Goal: Communication & Community: Answer question/provide support

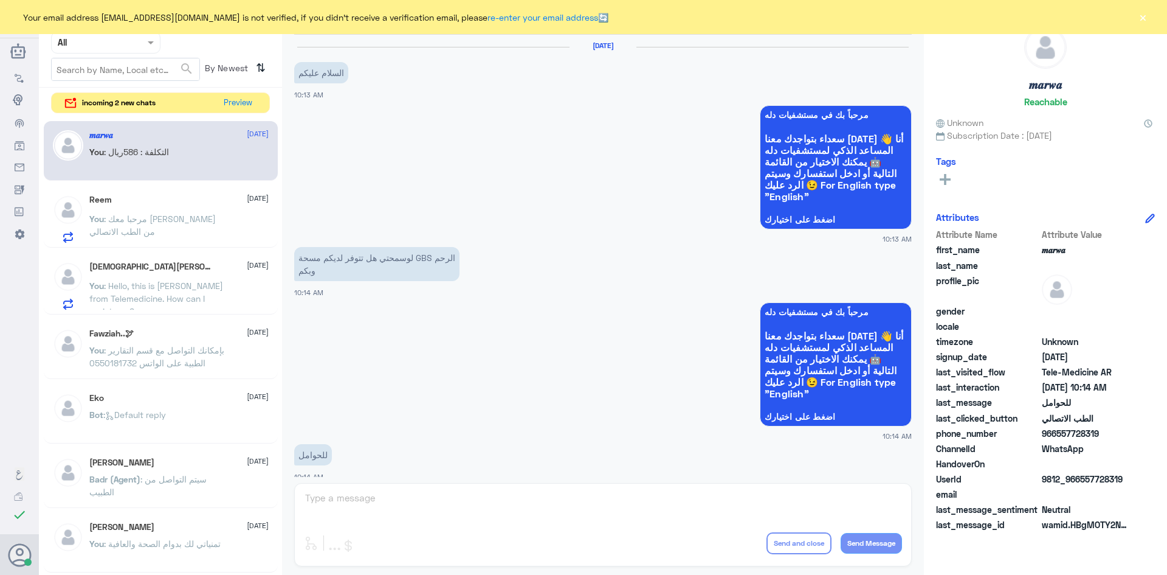
scroll to position [615, 0]
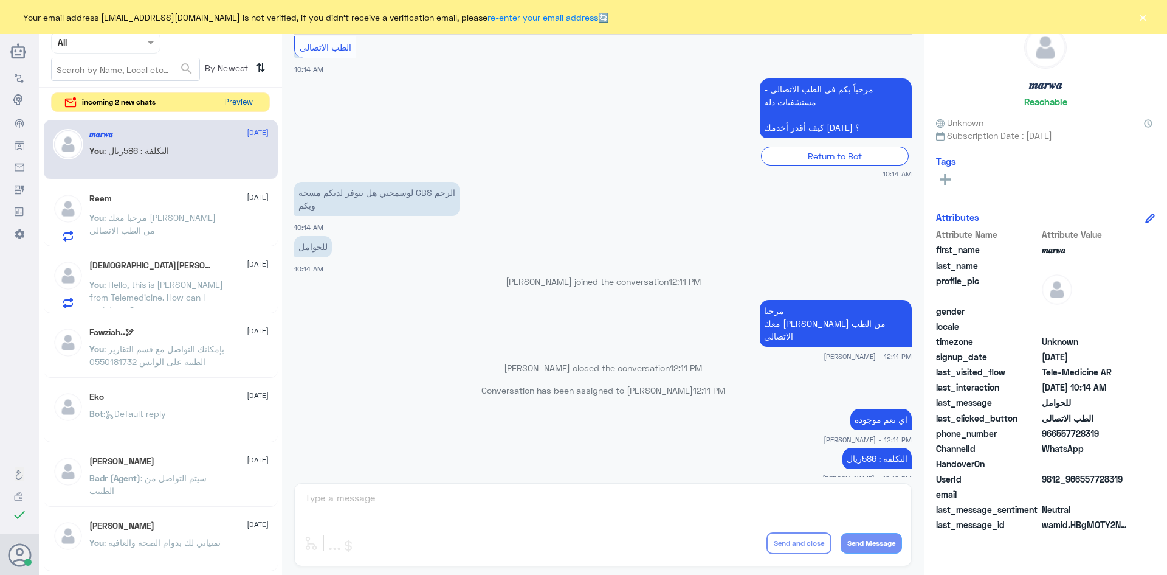
click at [232, 102] on button "Preview" at bounding box center [239, 102] width 38 height 19
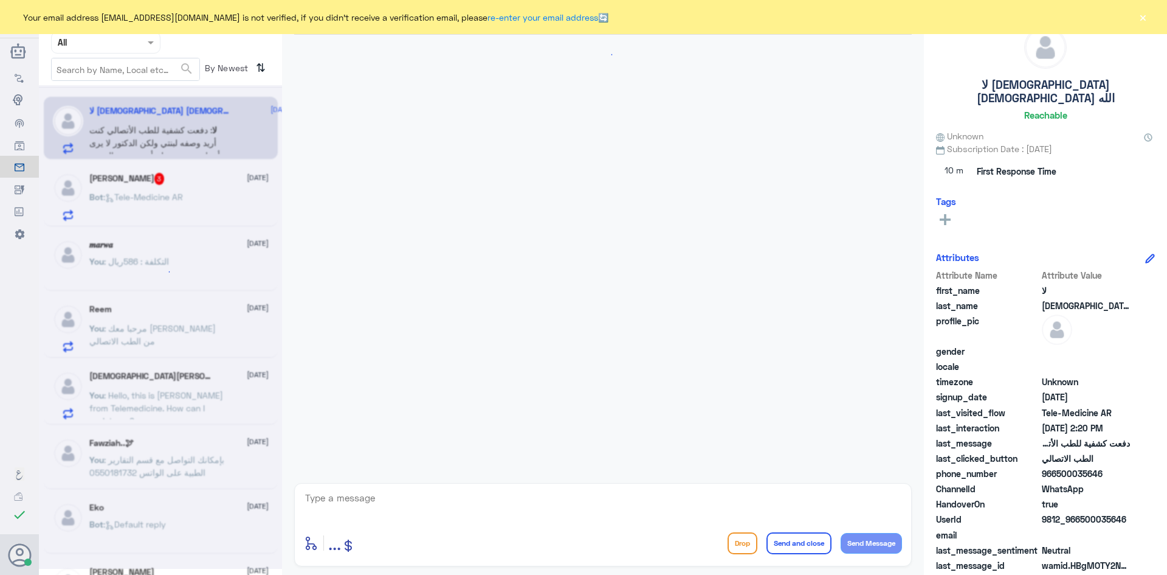
scroll to position [8, 0]
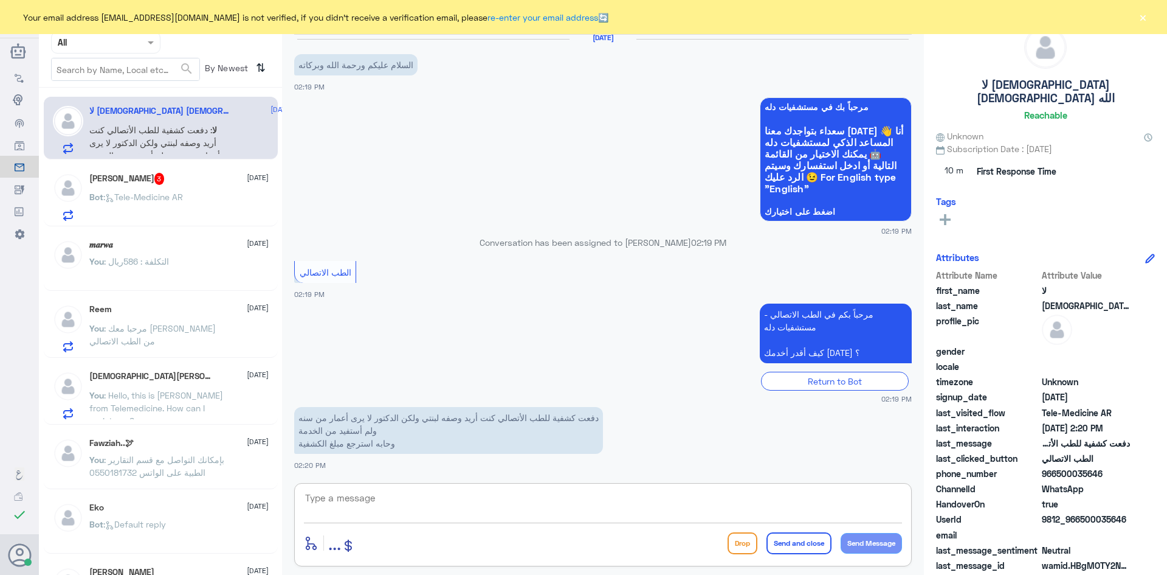
click at [574, 497] on textarea at bounding box center [603, 504] width 598 height 30
paste textarea "مرحبا معك عبدالكريم من الطب الاتصالي"
type textarea "مرحبا معك عبدالكريم من الطب الاتصالي"
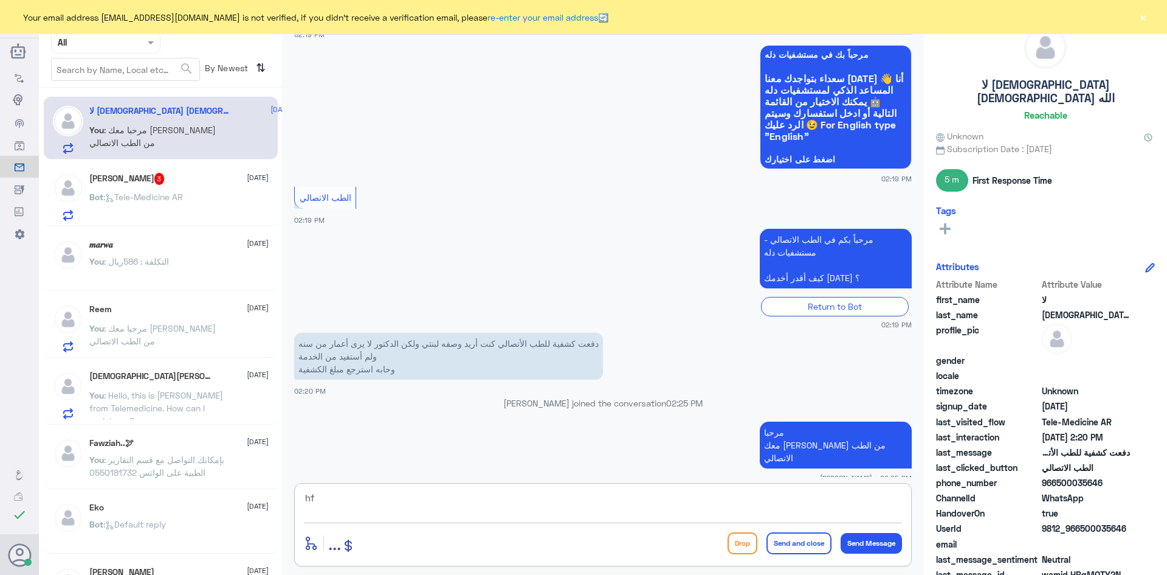
type textarea "h"
type textarea "ابشري الآن ارفع لك طلب استرجاع"
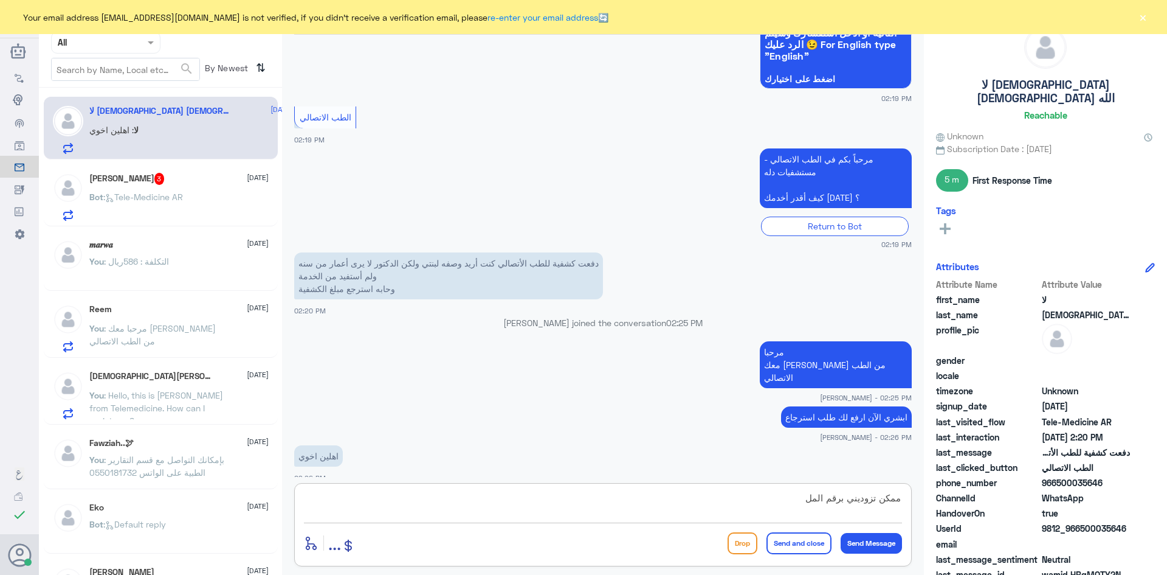
scroll to position [182, 0]
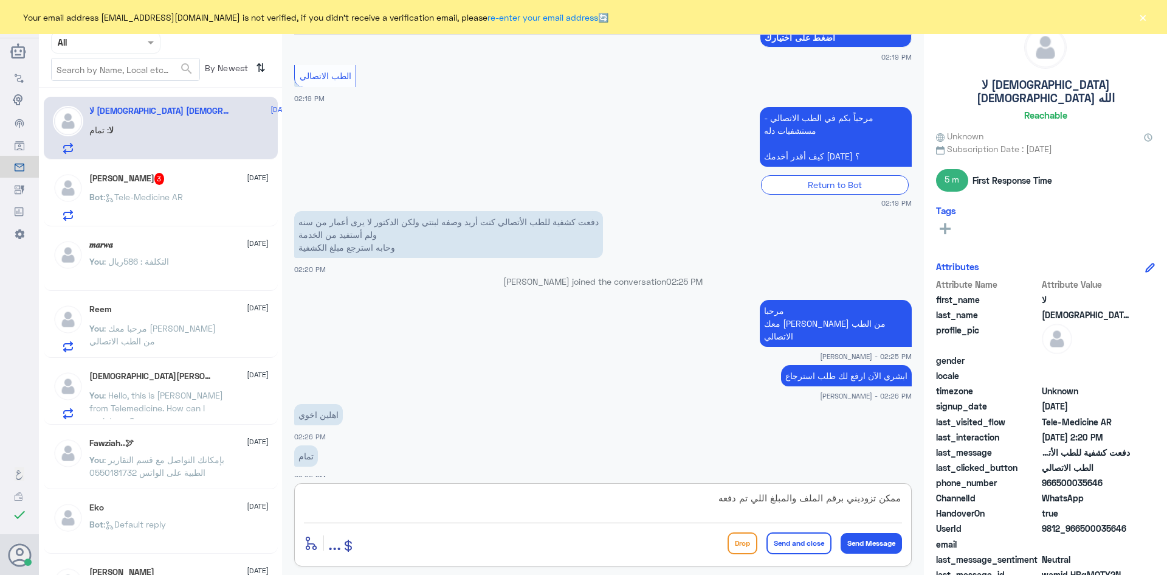
type textarea "ممكن تزوديني برقم الملف والمبلغ اللي تم دفعه"
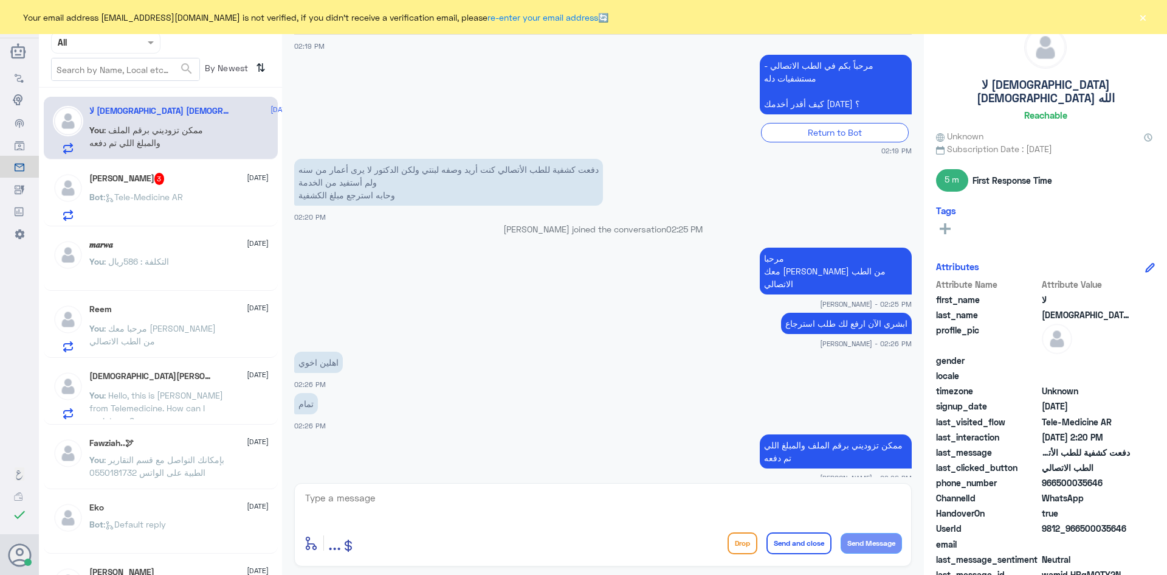
drag, startPoint x: 1126, startPoint y: 511, endPoint x: 1080, endPoint y: 519, distance: 46.8
click at [1080, 522] on span "9812_966500035646" at bounding box center [1086, 528] width 88 height 13
copy span "500035646"
click at [195, 194] on div "Bot : Tele-Medicine AR" at bounding box center [178, 206] width 179 height 27
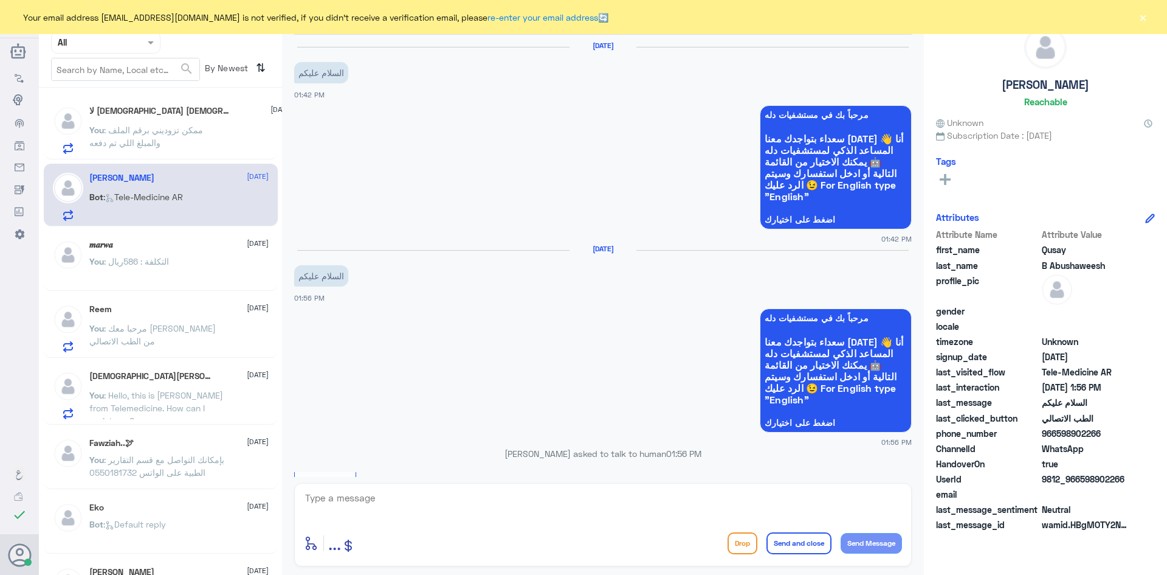
scroll to position [144, 0]
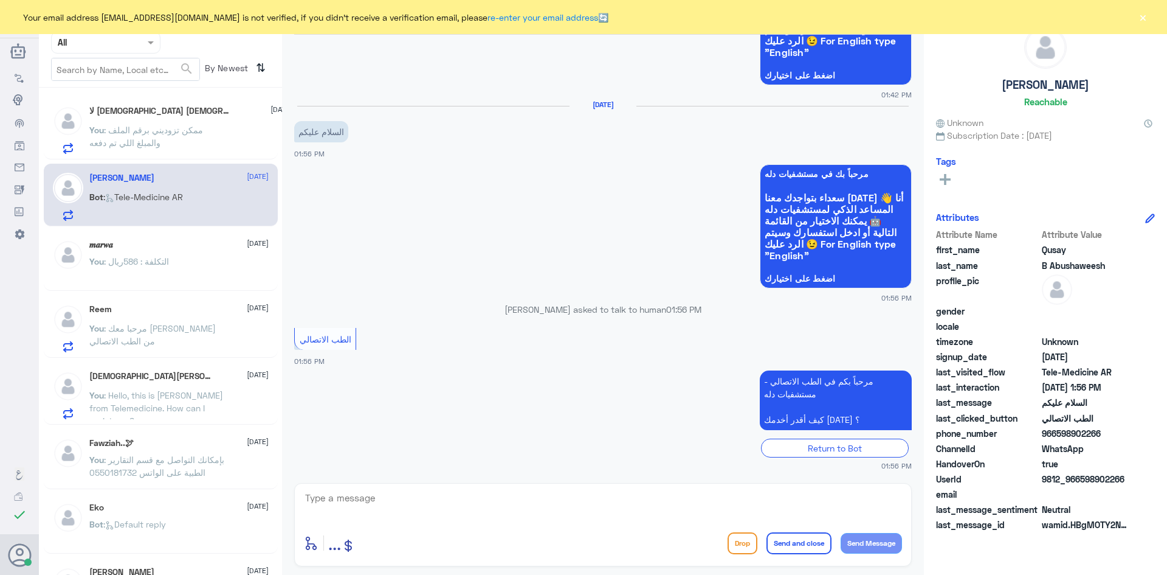
click at [598, 508] on textarea at bounding box center [603, 504] width 598 height 30
paste textarea "مرحبا معك عبدالكريم من الطب الاتصالي"
type textarea "مرحبا معك عبدالكريم من الطب الاتصالي"
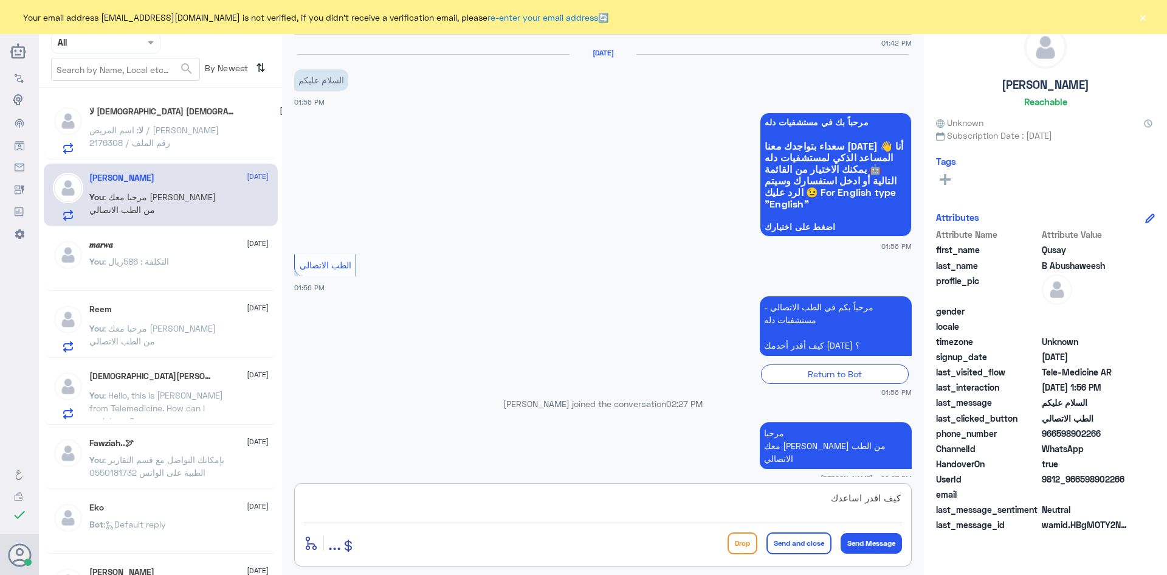
type textarea "كيف اقدر اساعدك"
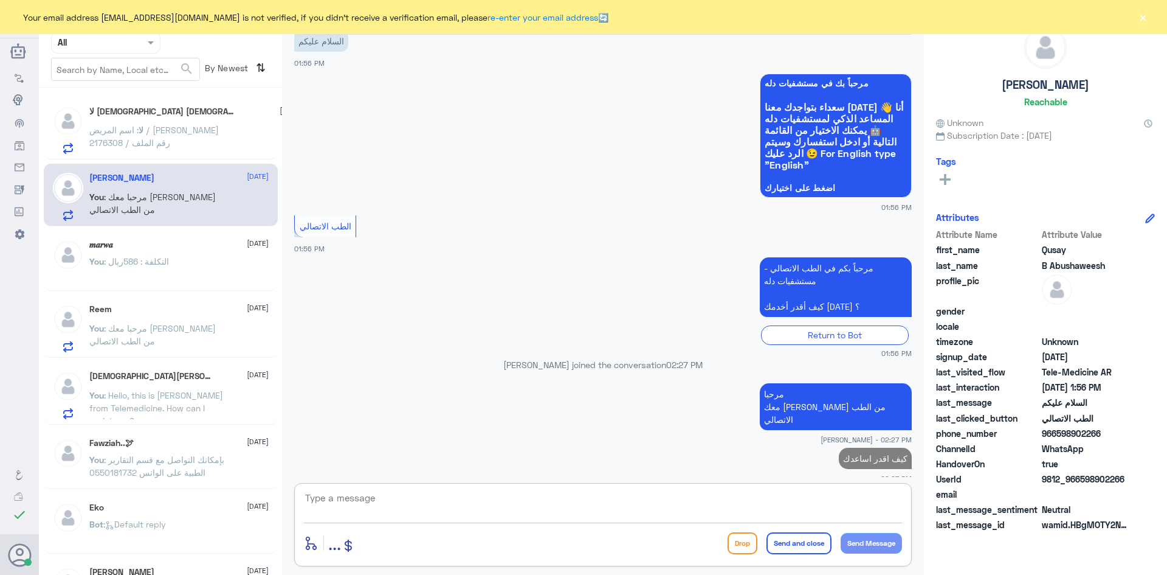
click at [189, 112] on div "لا إله الإ الله 1 2 September" at bounding box center [195, 112] width 212 height 12
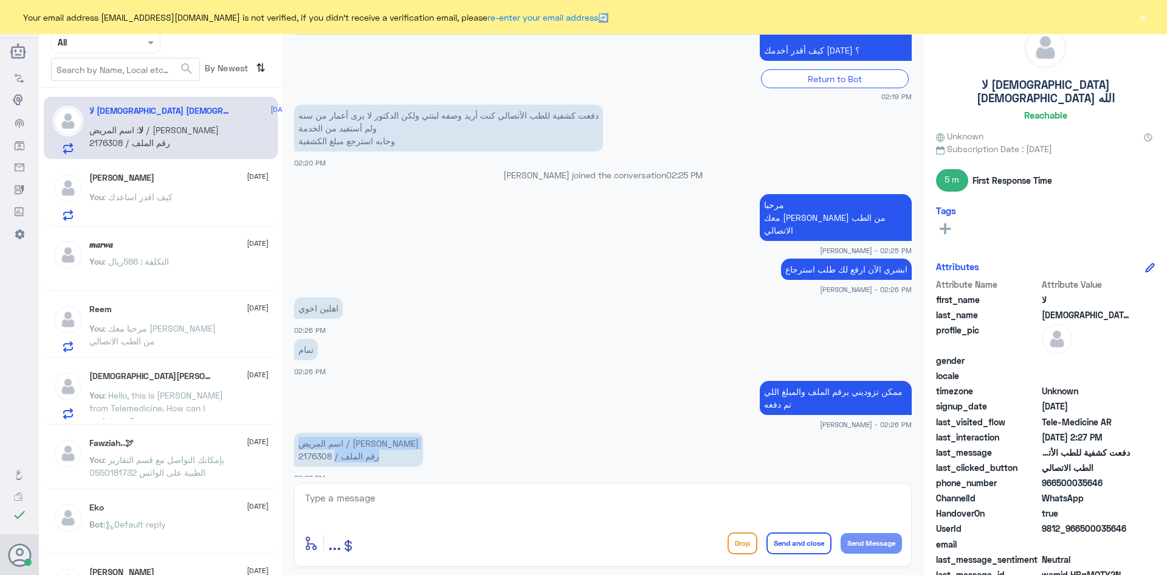
scroll to position [479, 0]
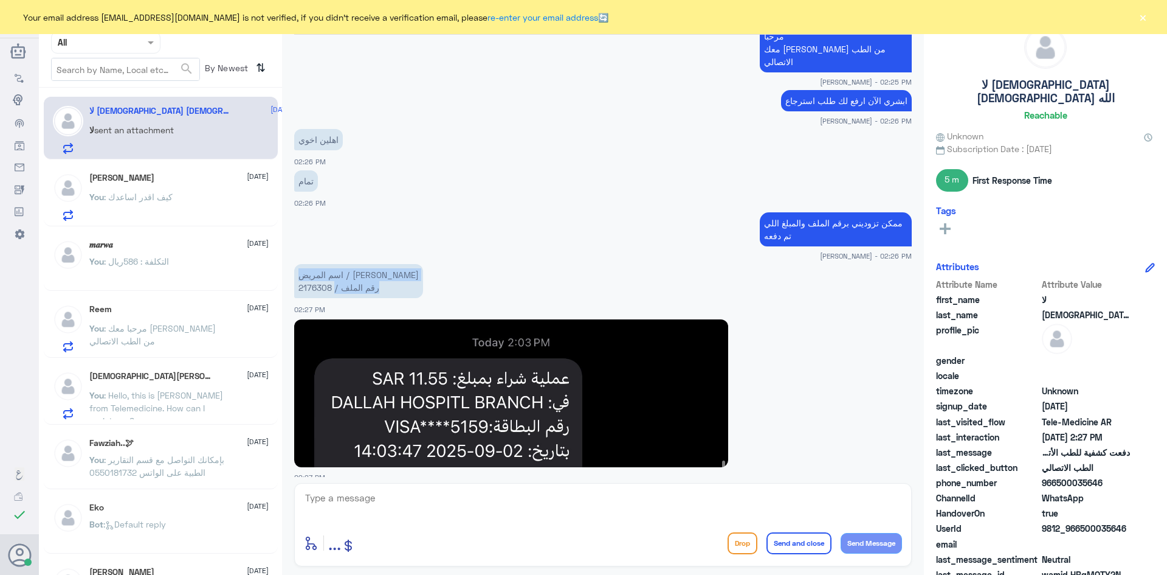
drag, startPoint x: 333, startPoint y: 443, endPoint x: 326, endPoint y: 444, distance: 7.4
click at [326, 444] on div "2 Sep 2025 السلام عليكم ورحمة الله وبركاته 02:19 PM مرحباً بك في مستشفيات دله س…" at bounding box center [603, 256] width 630 height 442
click at [508, 506] on textarea at bounding box center [603, 504] width 598 height 30
type textarea "الآن رفعت لك طلب استرجاع"
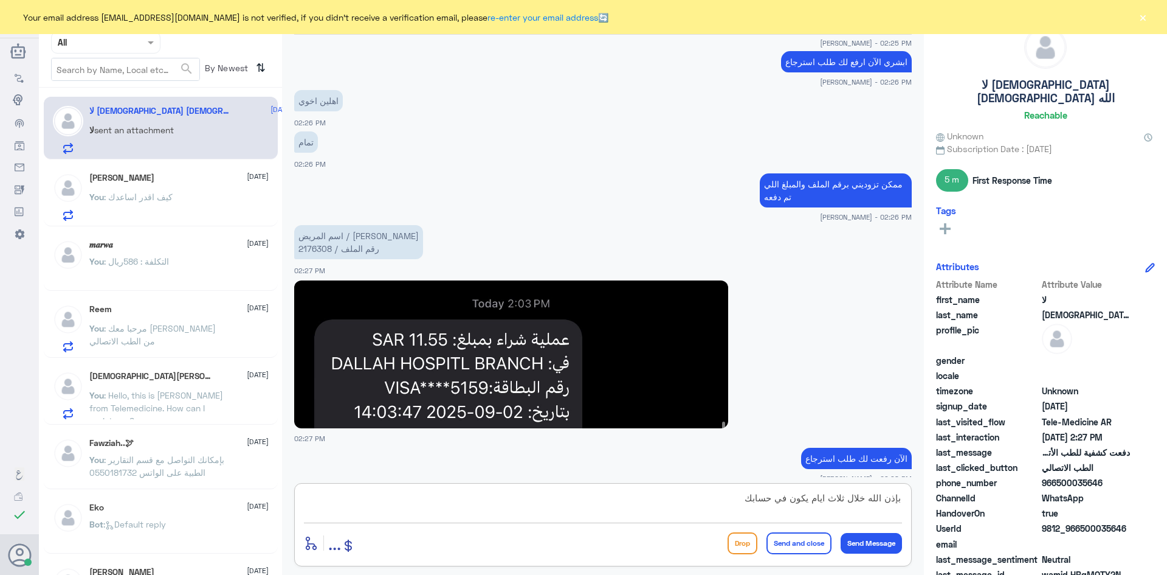
type textarea "بإذن الله خلال ثلاث ايام يكون في حسابك"
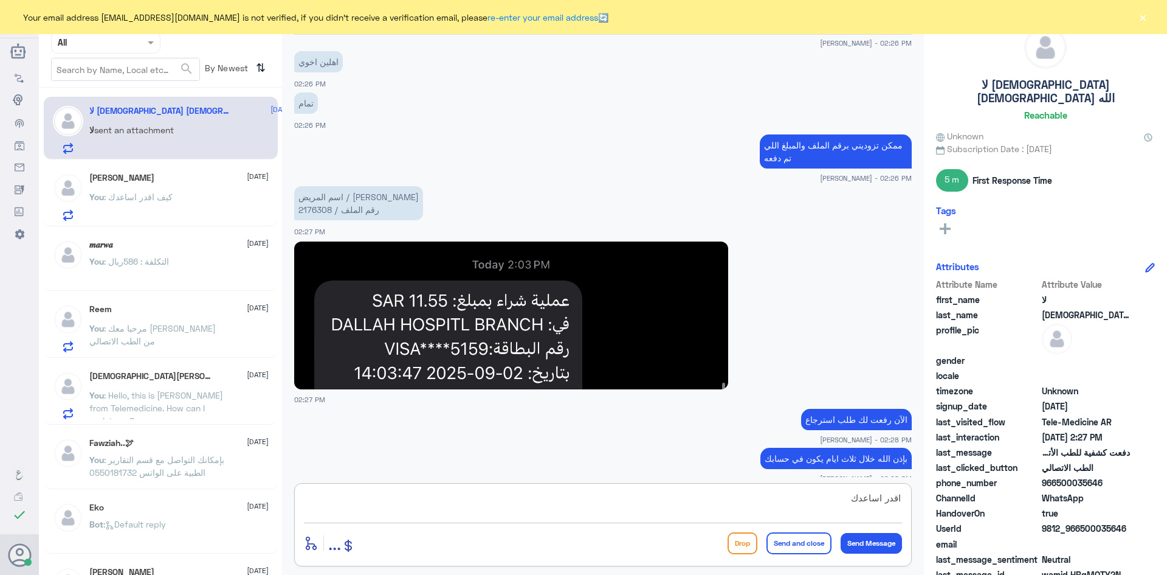
scroll to position [598, 0]
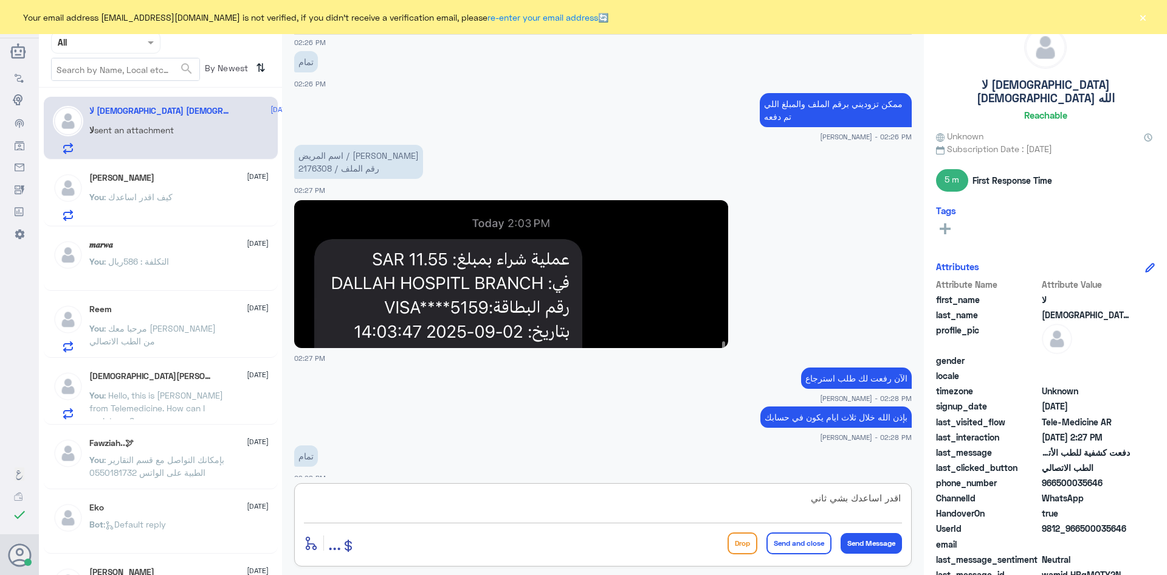
type textarea "اقدر اساعدك بشي ثاني ؟"
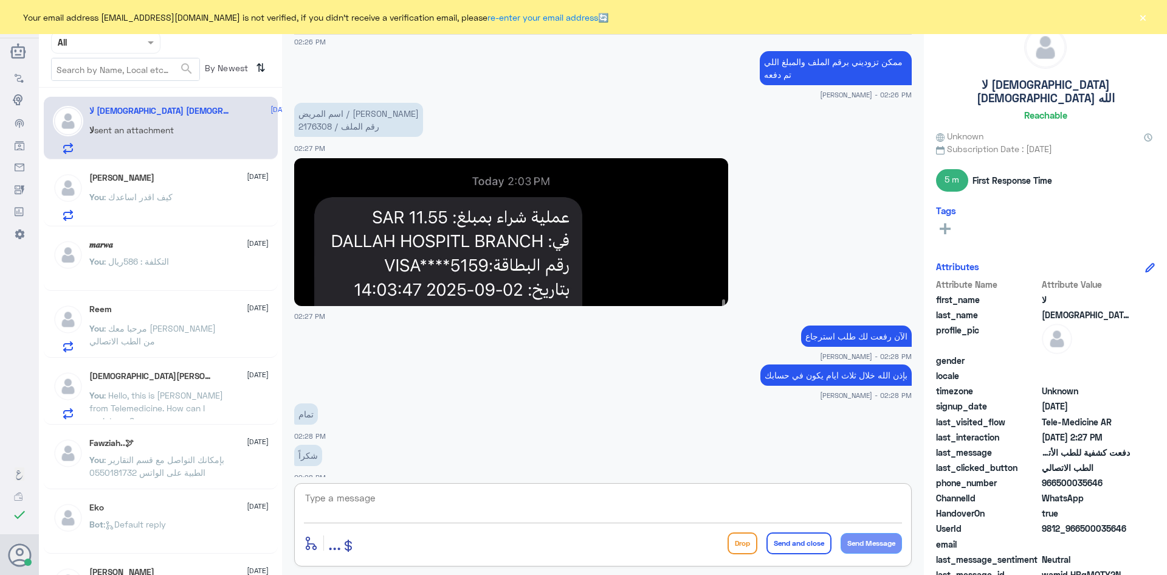
scroll to position [679, 0]
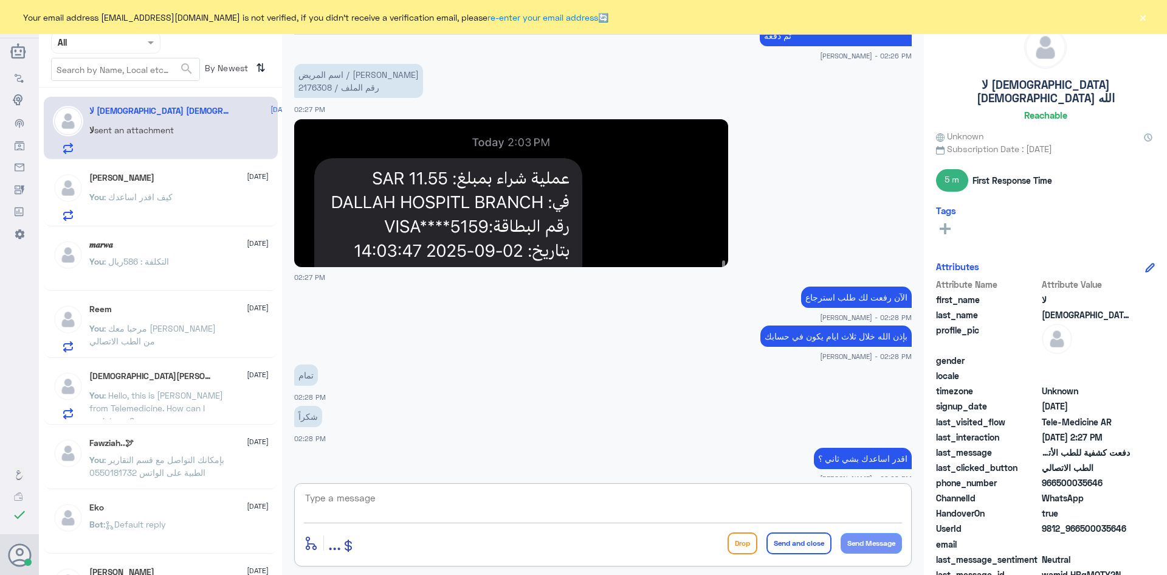
click at [680, 503] on textarea at bounding box center [603, 504] width 598 height 30
click at [316, 75] on p "اسم المريض / الجازي سالم الشهري رقم الملف / 2176308" at bounding box center [358, 81] width 129 height 34
copy p "2176308"
click at [721, 497] on textarea at bounding box center [603, 504] width 598 height 30
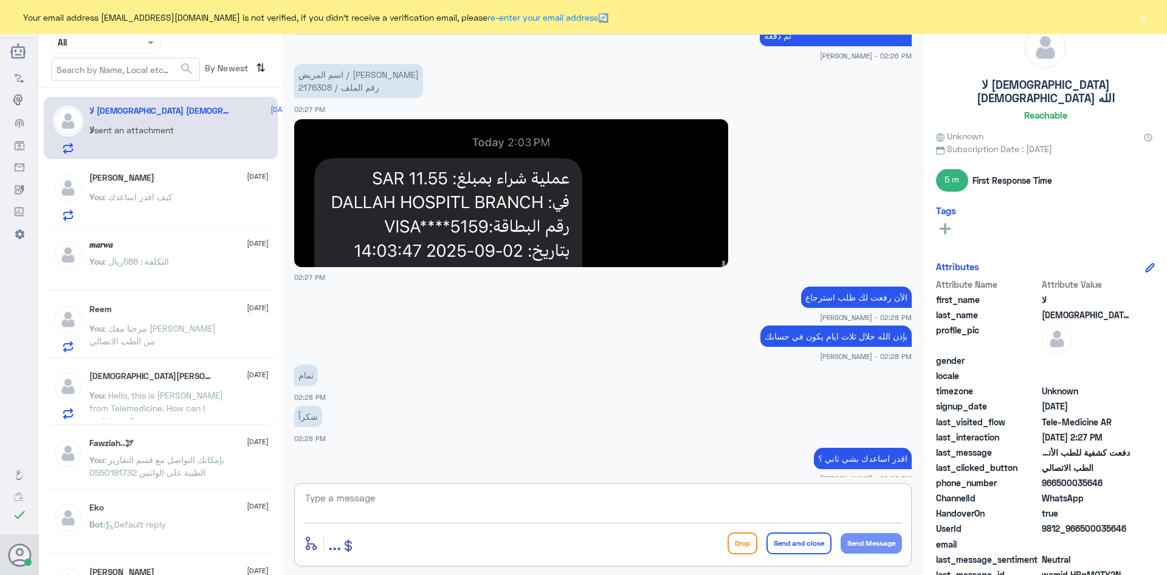
scroll to position [720, 0]
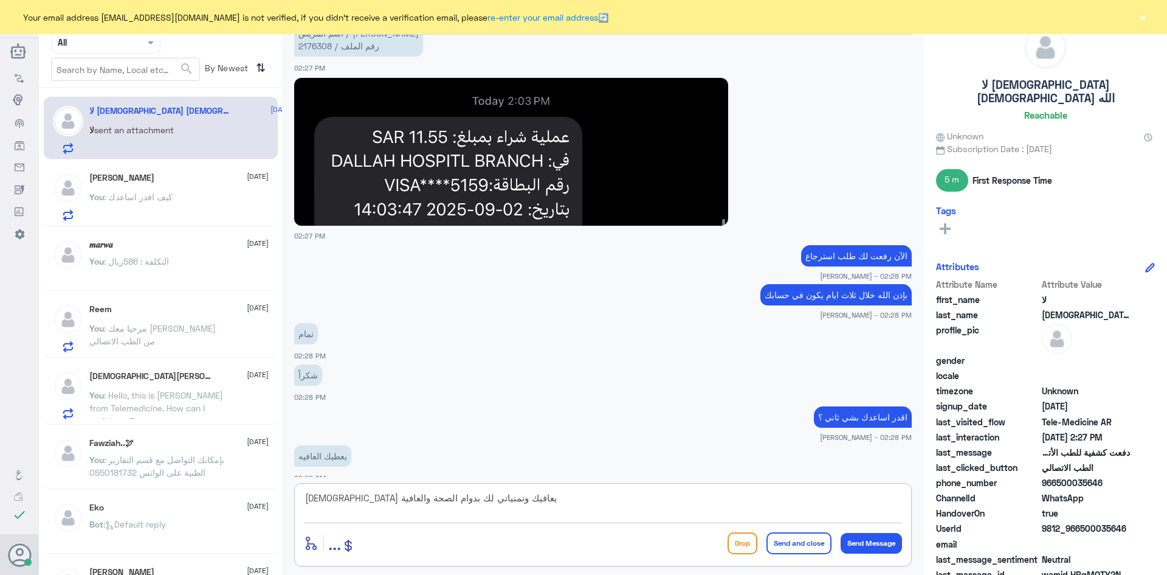
type textarea "الله يعافيك وتمنياتي لك بدوام الصحة والعافية"
click at [797, 542] on button "Send and close" at bounding box center [799, 543] width 65 height 22
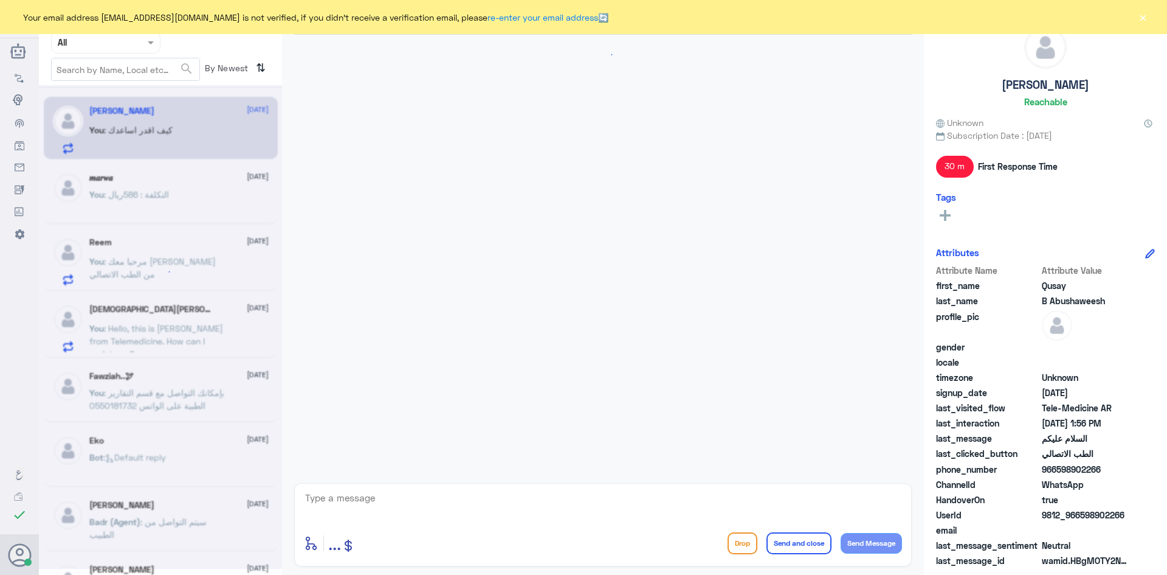
scroll to position [257, 0]
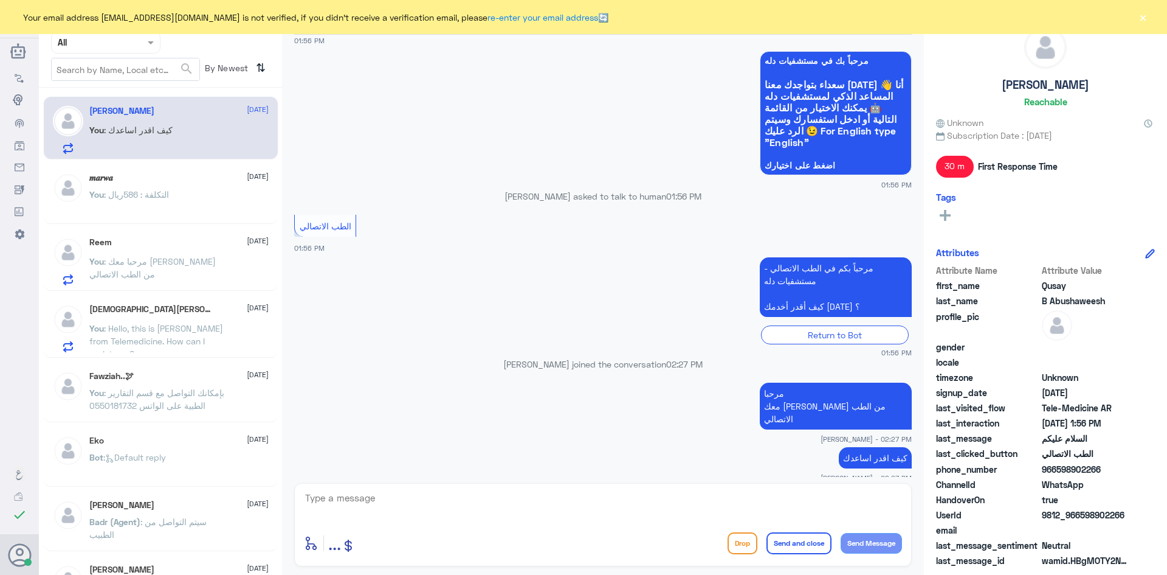
click at [1140, 18] on button "×" at bounding box center [1143, 17] width 12 height 12
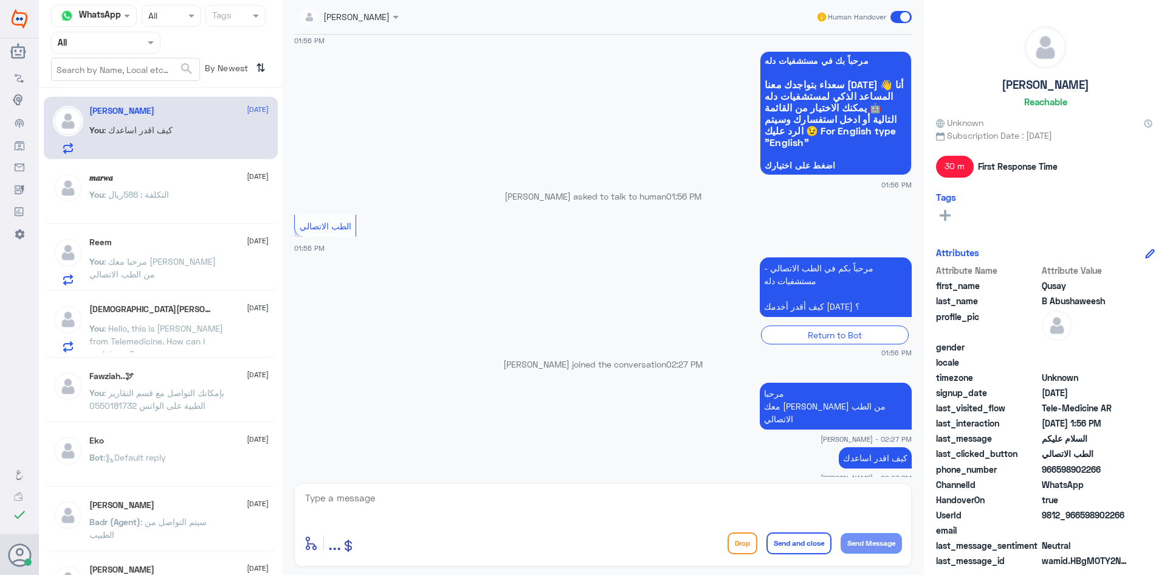
click at [894, 18] on span at bounding box center [901, 17] width 21 height 12
click at [0, 0] on input "checkbox" at bounding box center [0, 0] width 0 height 0
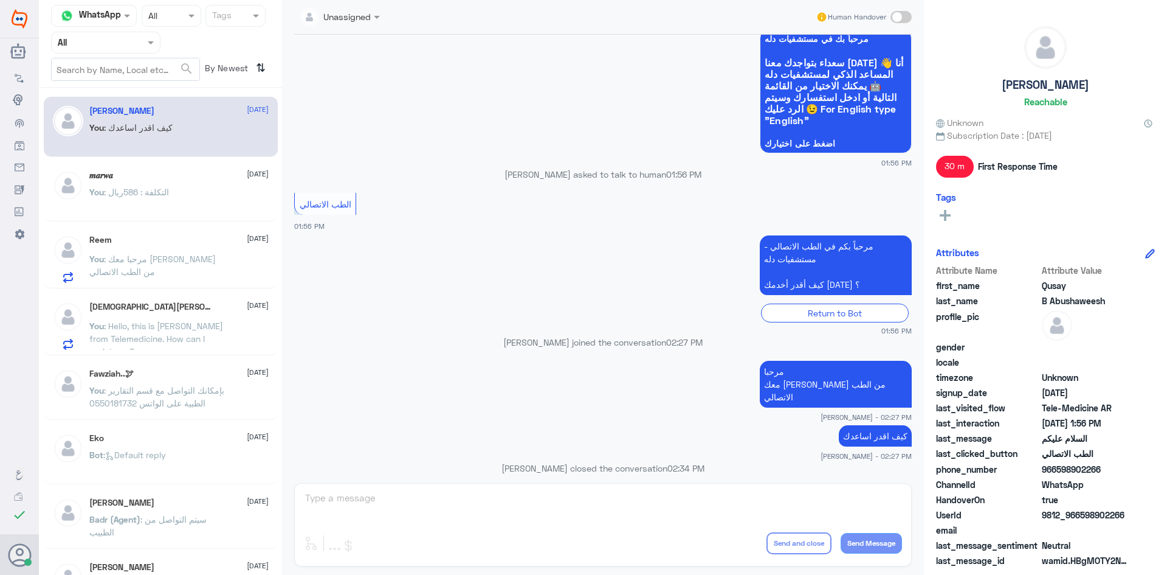
click at [178, 242] on div "Reem 2 September" at bounding box center [178, 240] width 179 height 10
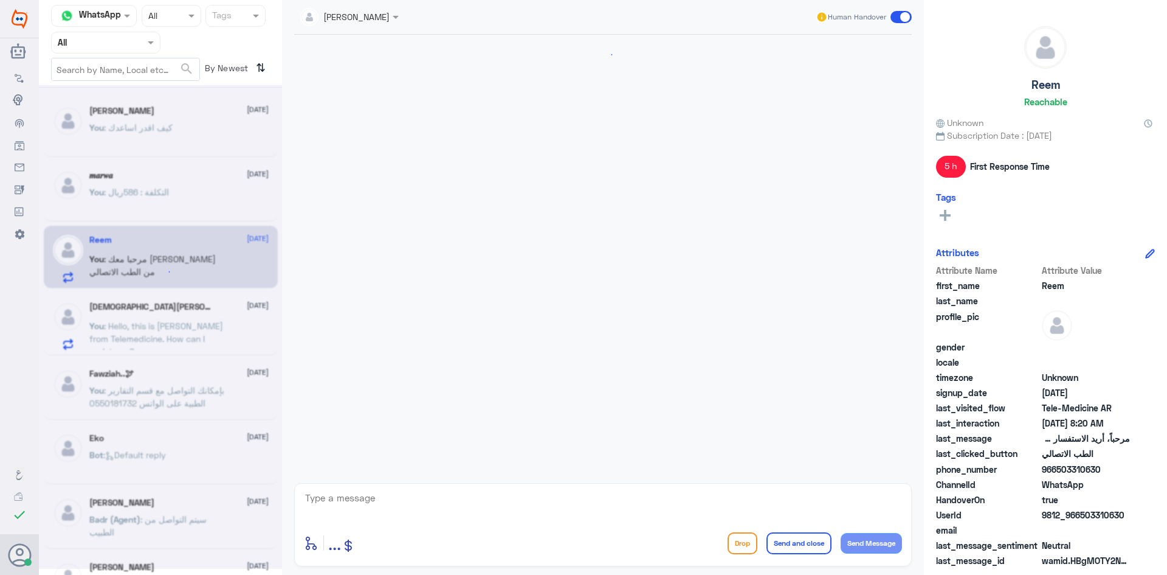
scroll to position [62, 0]
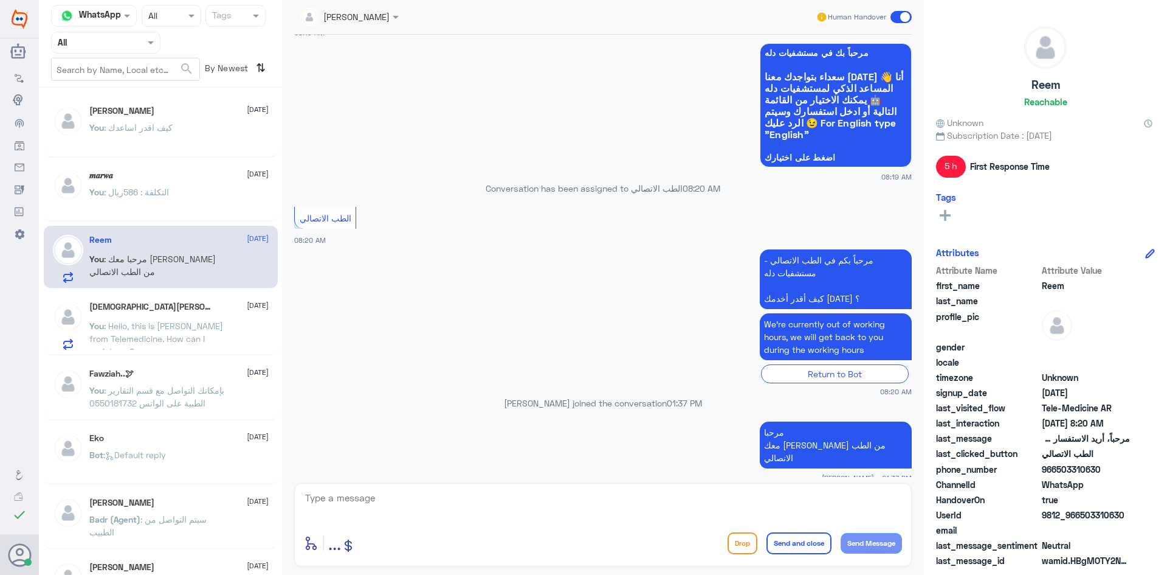
click at [892, 17] on span at bounding box center [901, 17] width 21 height 12
click at [0, 0] on input "checkbox" at bounding box center [0, 0] width 0 height 0
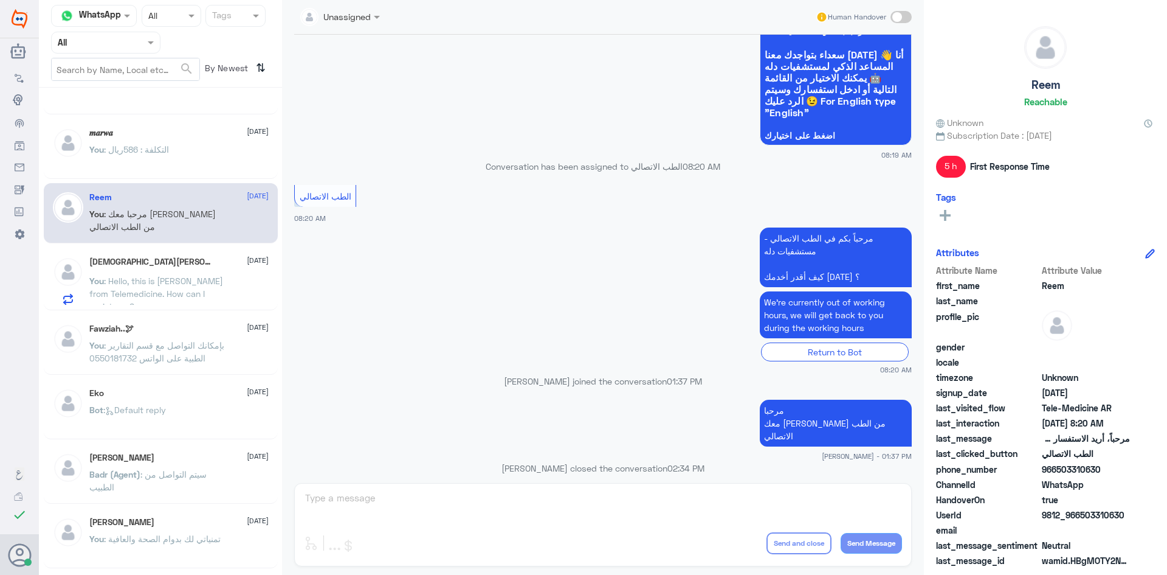
scroll to position [61, 0]
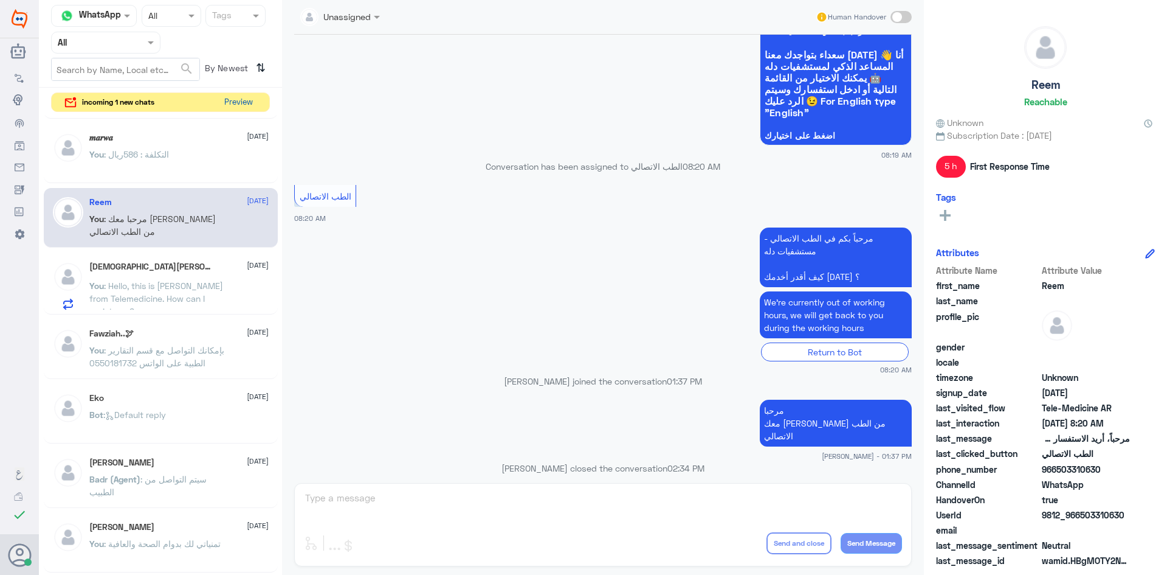
click at [246, 99] on button "Preview" at bounding box center [239, 102] width 38 height 19
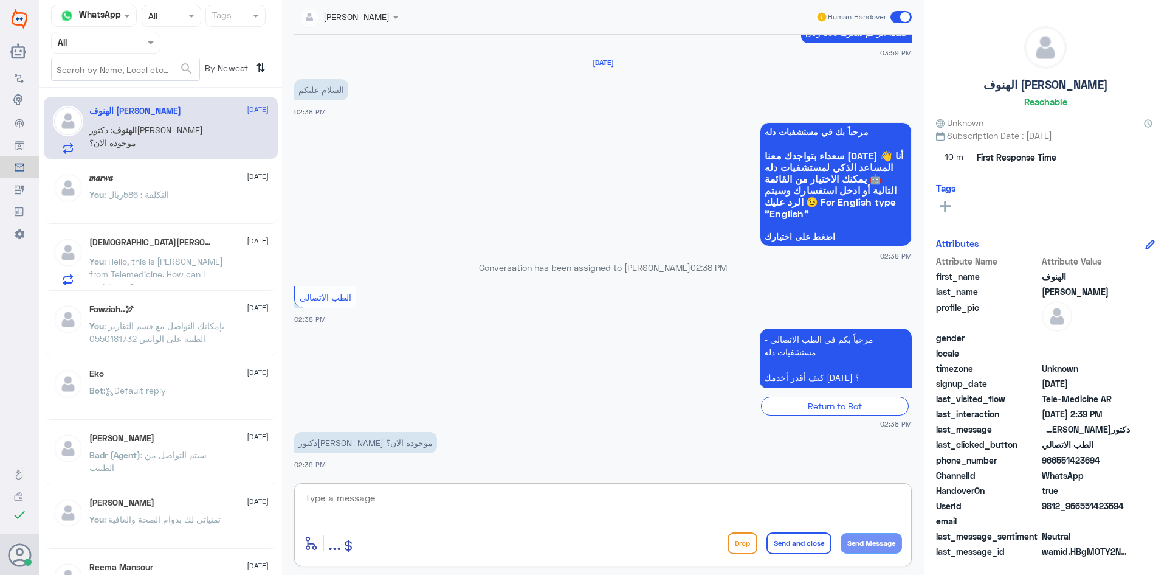
click at [387, 505] on textarea at bounding box center [603, 504] width 598 height 30
paste textarea "مرحبا معك عبدالكريم من الطب الاتصالي"
type textarea "مرحبا معك عبدالكريم من الطب الاتصالي"
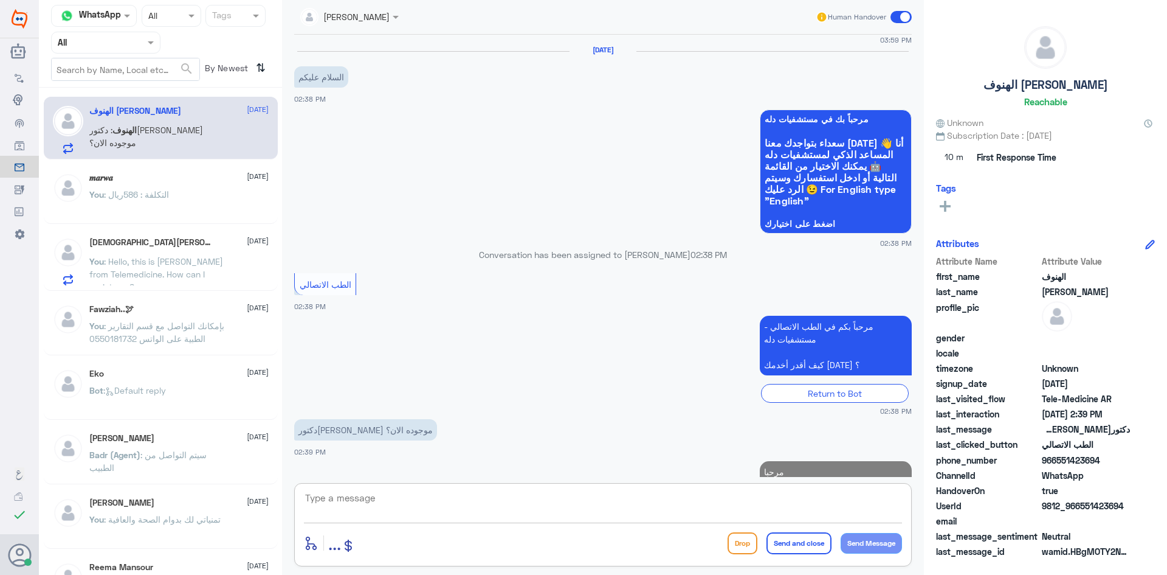
scroll to position [711, 0]
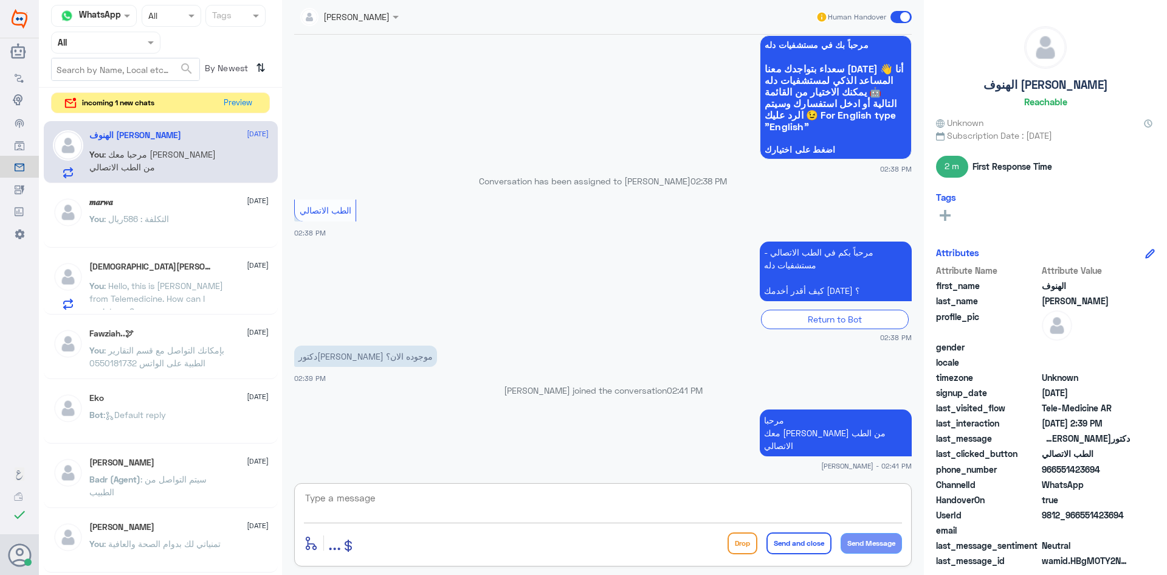
click at [538, 493] on textarea at bounding box center [603, 504] width 598 height 30
type textarea "اليوم للأسف غير متواجدة"
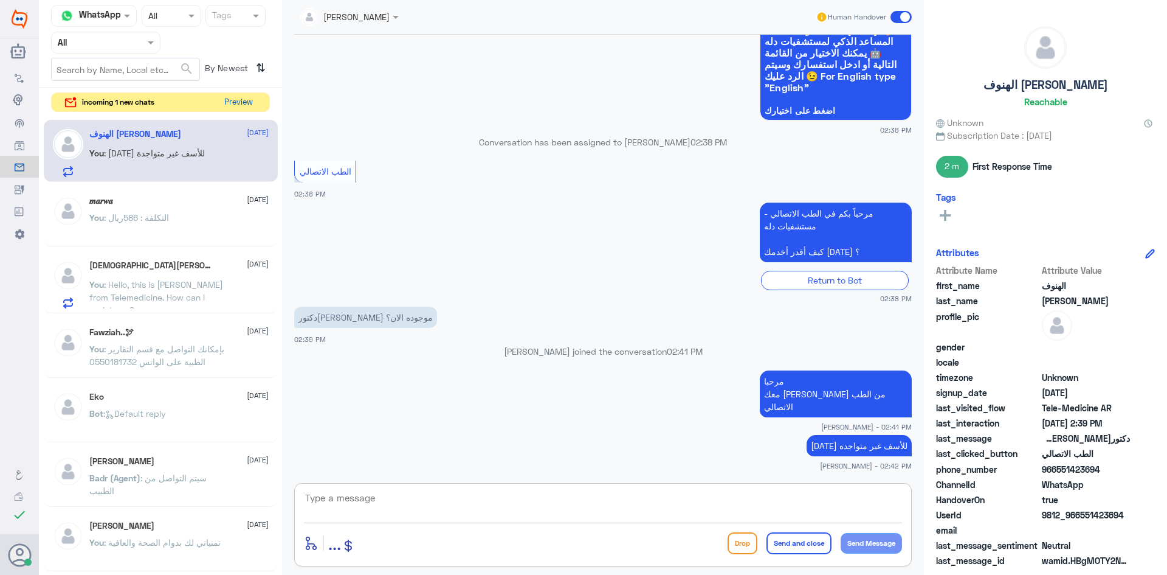
click at [244, 103] on button "Preview" at bounding box center [239, 102] width 38 height 19
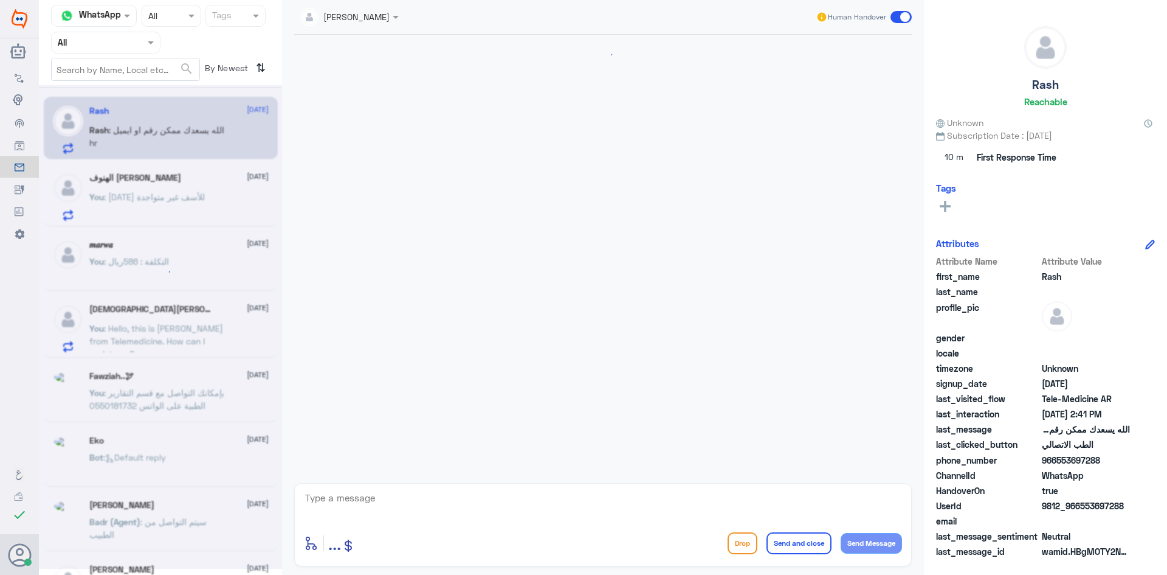
scroll to position [1059, 0]
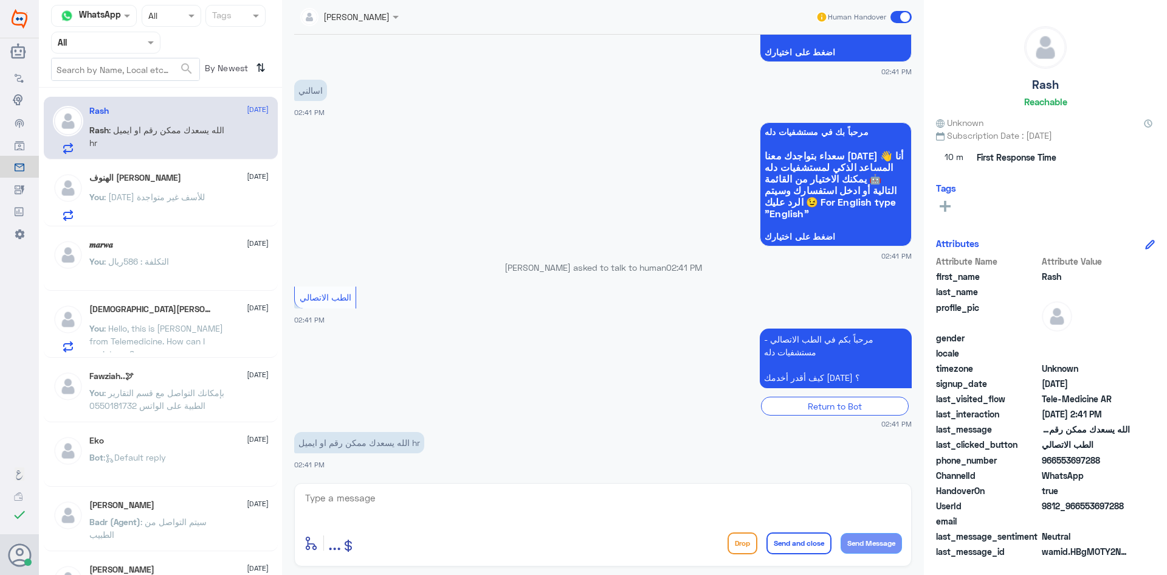
click at [222, 199] on div "You : اليوم للأسف غير متواجدة" at bounding box center [178, 206] width 179 height 27
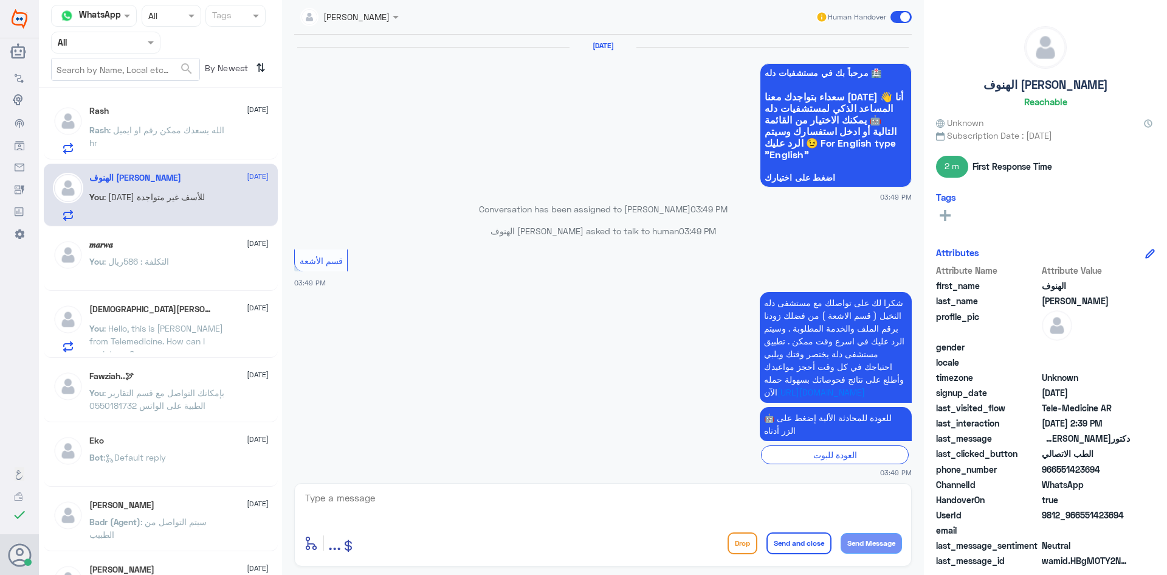
scroll to position [731, 0]
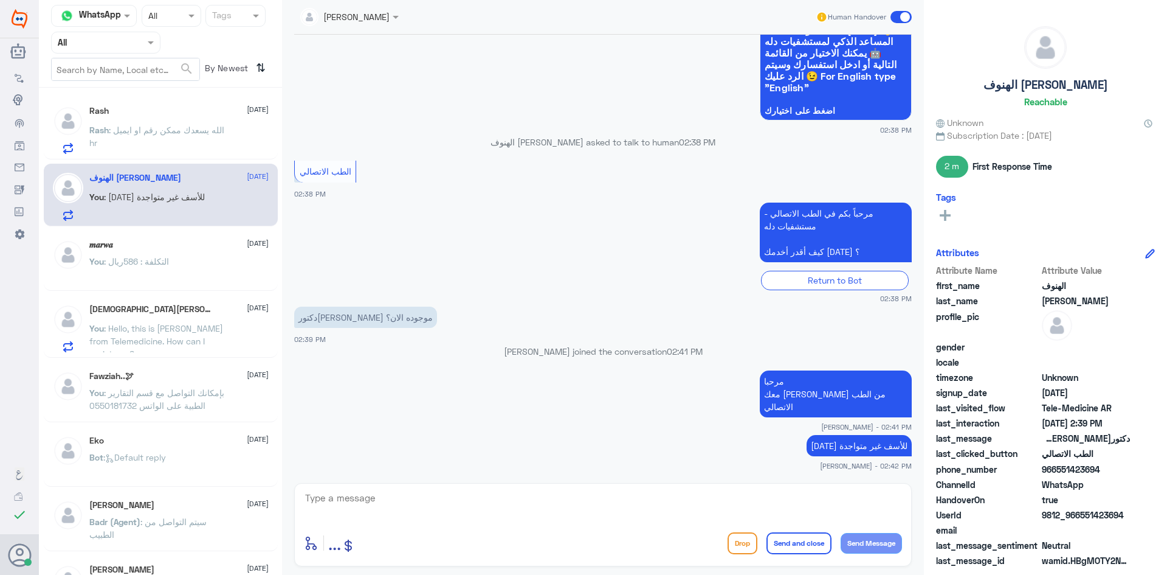
click at [226, 131] on p "Rash : الله يسعدك ممكن رقم او ايميل hr" at bounding box center [157, 138] width 137 height 30
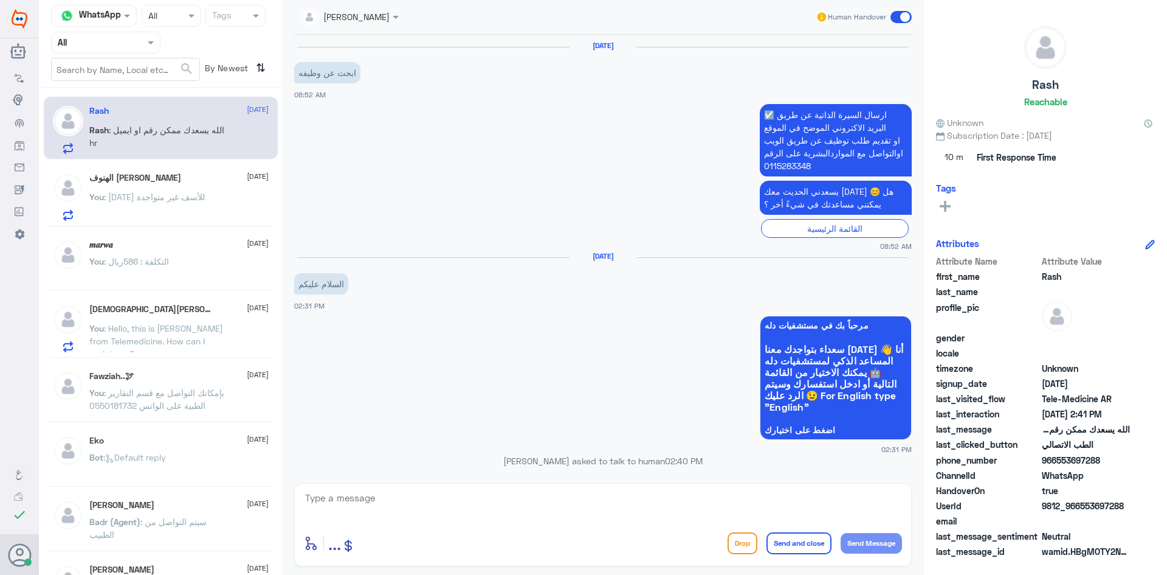
scroll to position [1059, 0]
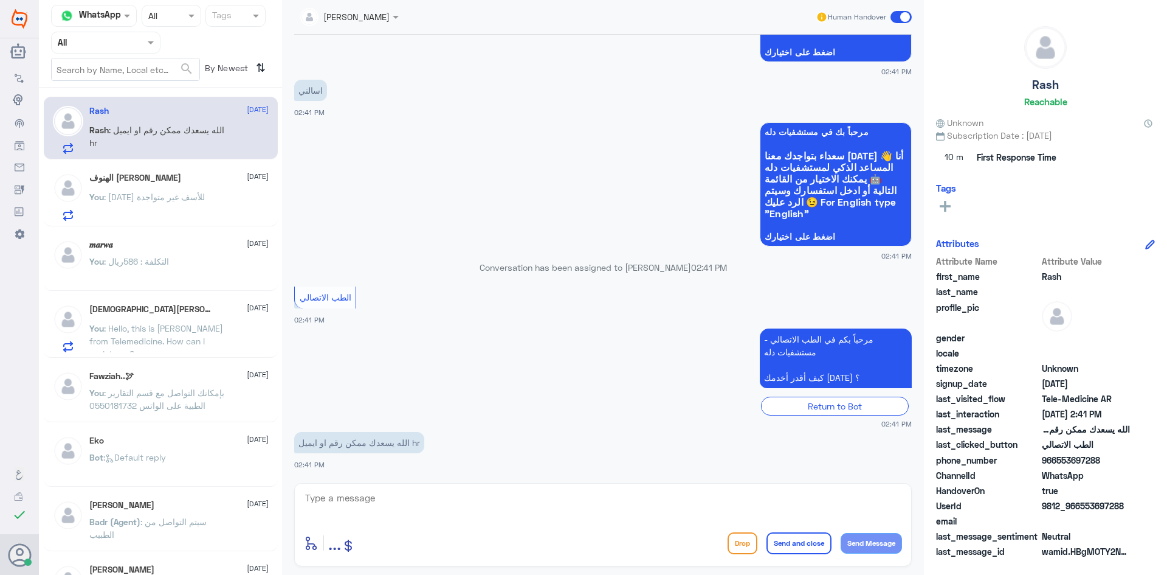
click at [475, 498] on textarea at bounding box center [603, 504] width 598 height 30
click at [516, 506] on textarea at bounding box center [603, 504] width 598 height 30
paste textarea "مرحبا معك عبدالكريم من الطب الاتصالي"
type textarea "مرحبا معك عبدالكريم من الطب الاتصالي"
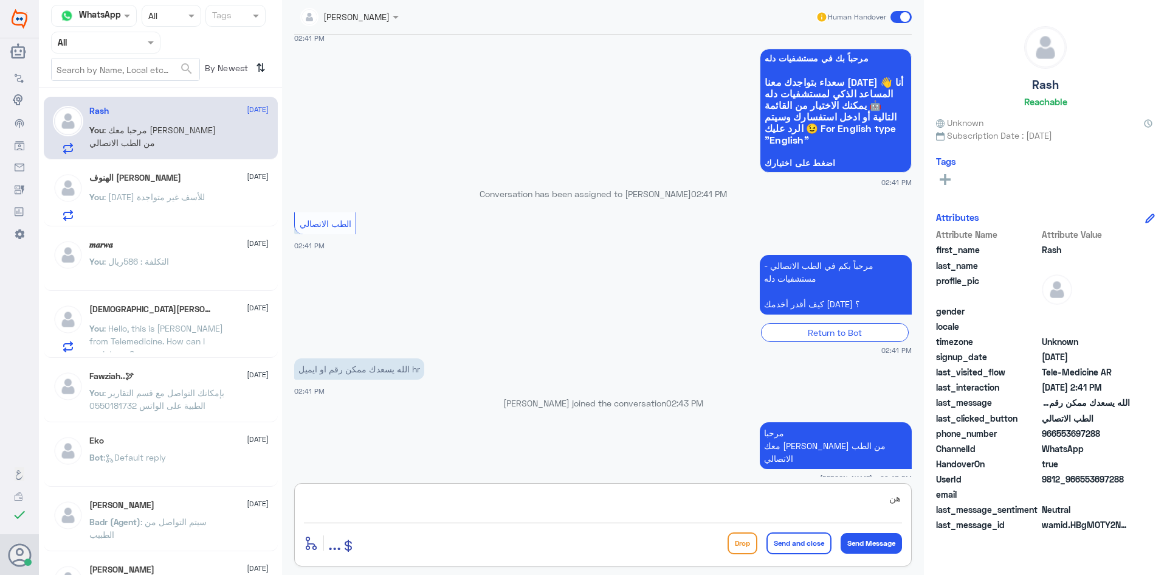
type textarea "ه"
paste textarea "https://www.dallahhealth.com/arabic/hr-careers"
type textarea "https://www.dallahhealth.com/arabic/hr-careers"
click at [790, 540] on button "Send and close" at bounding box center [799, 543] width 65 height 22
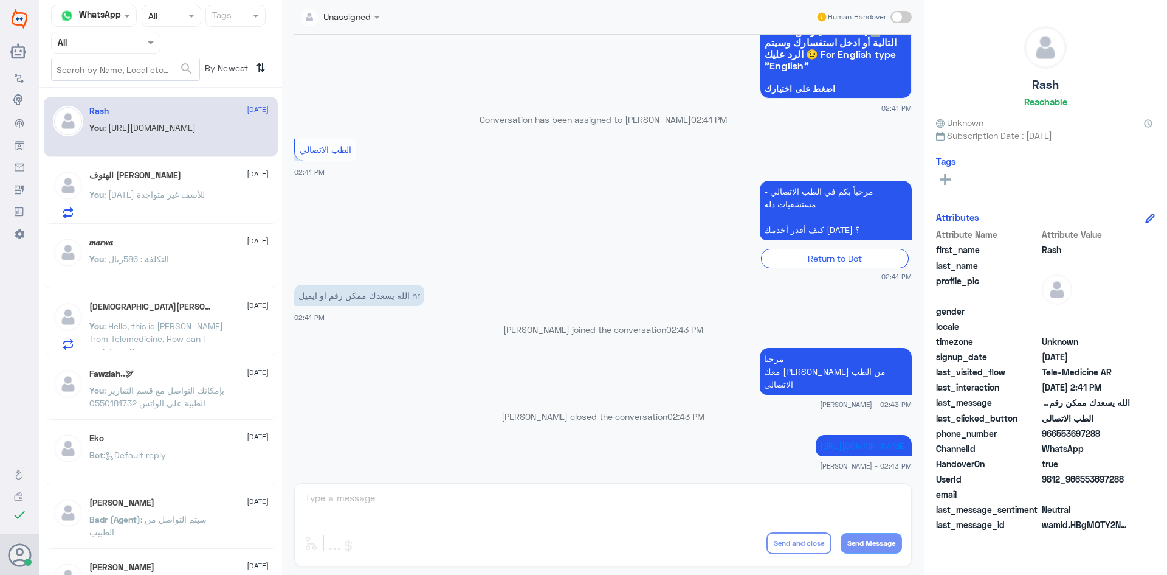
scroll to position [1347, 0]
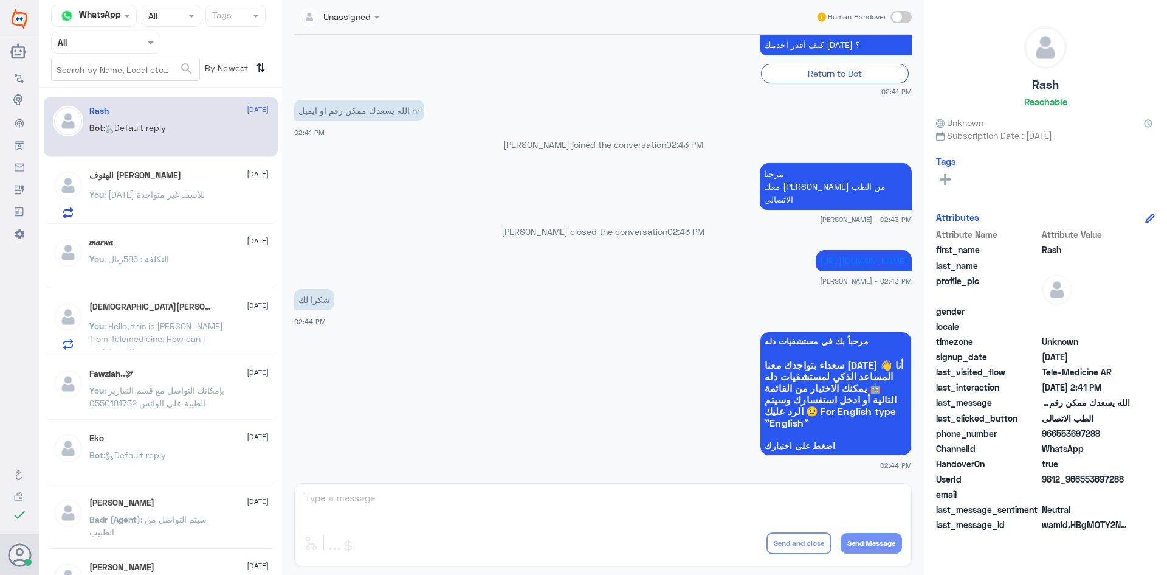
click at [142, 193] on span ": اليوم للأسف غير متواجدة" at bounding box center [154, 194] width 101 height 10
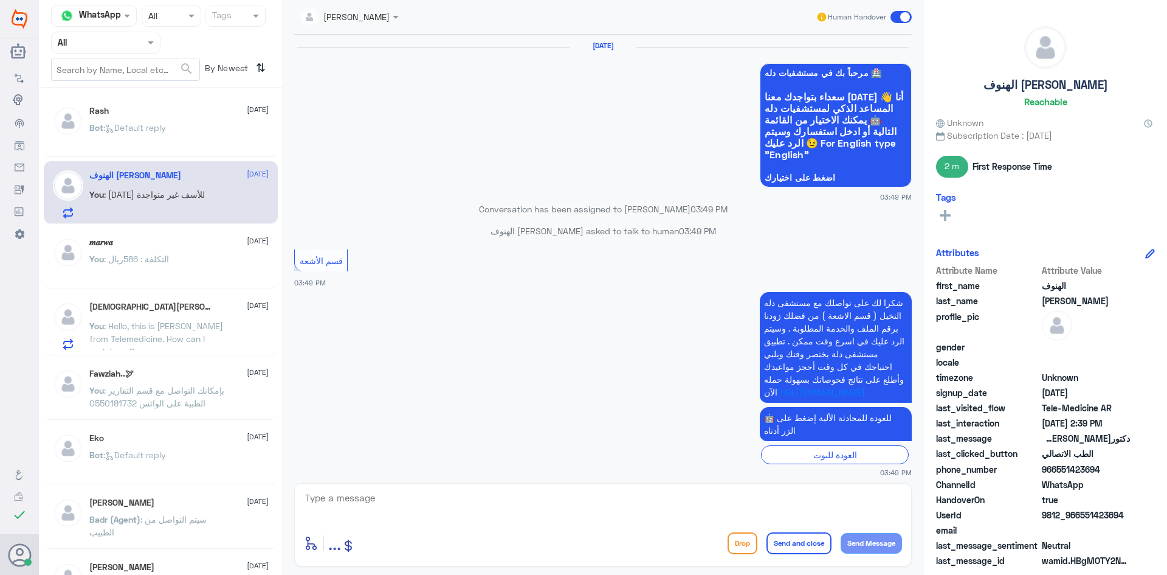
scroll to position [731, 0]
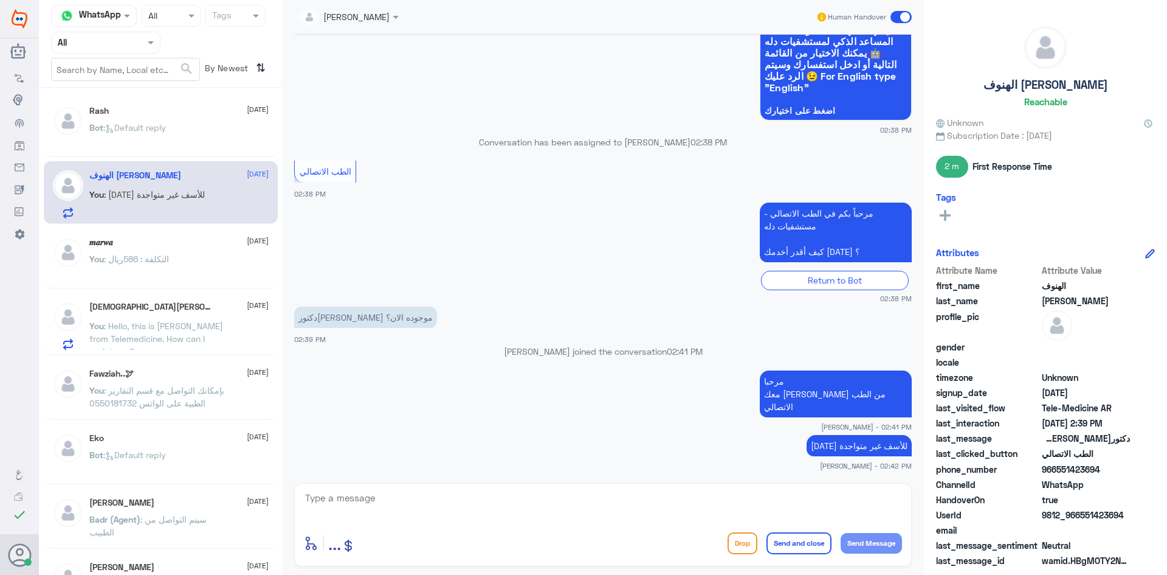
click at [897, 16] on span at bounding box center [901, 17] width 21 height 12
click at [0, 0] on input "checkbox" at bounding box center [0, 0] width 0 height 0
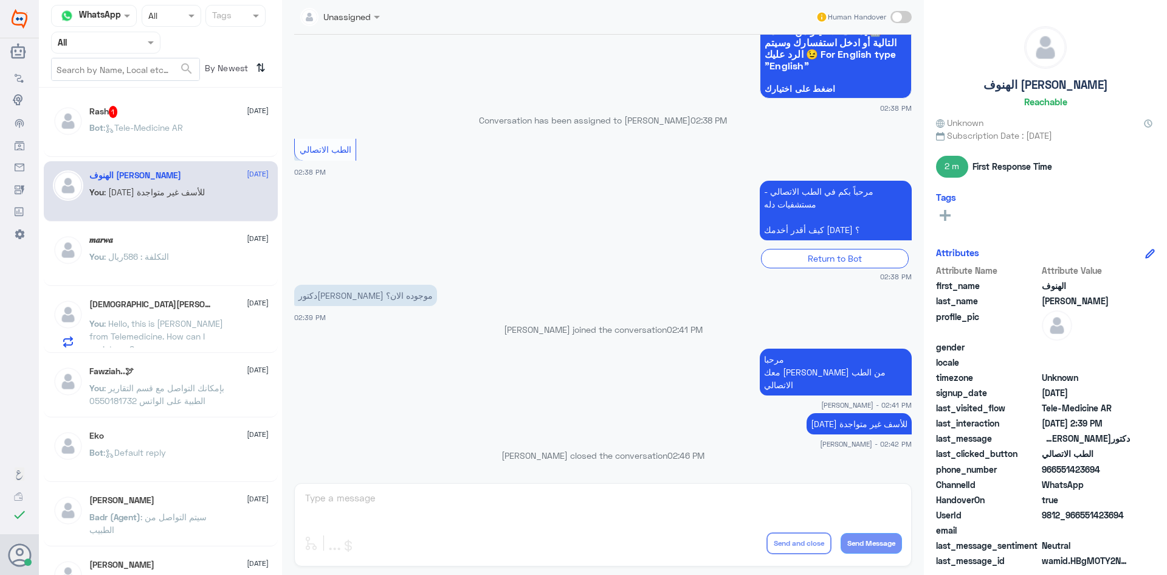
click at [183, 125] on span ": Tele-Medicine AR" at bounding box center [143, 127] width 80 height 10
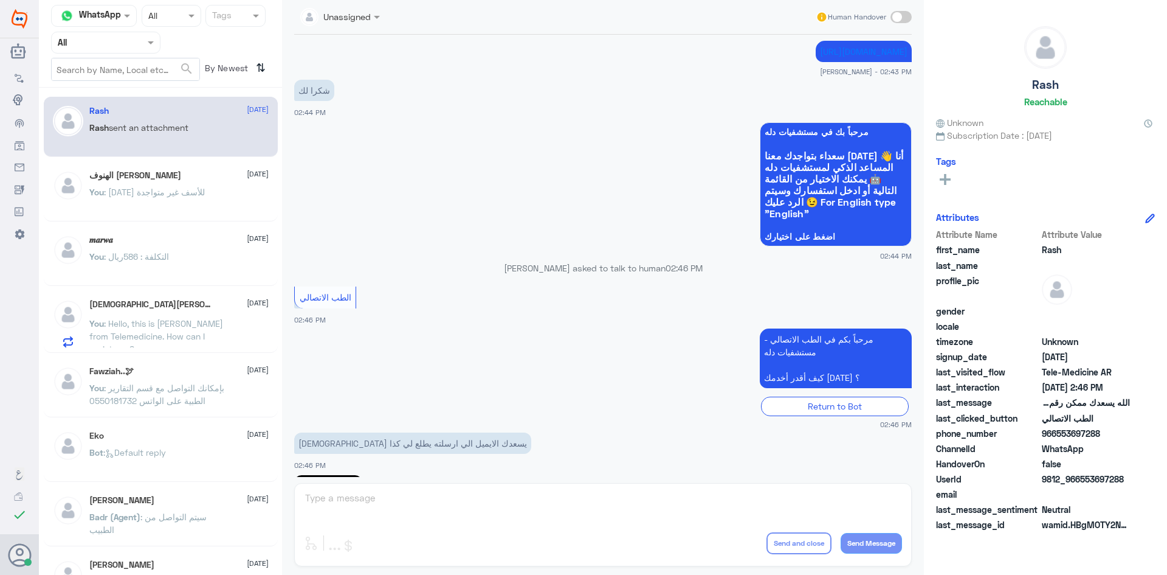
scroll to position [929, 0]
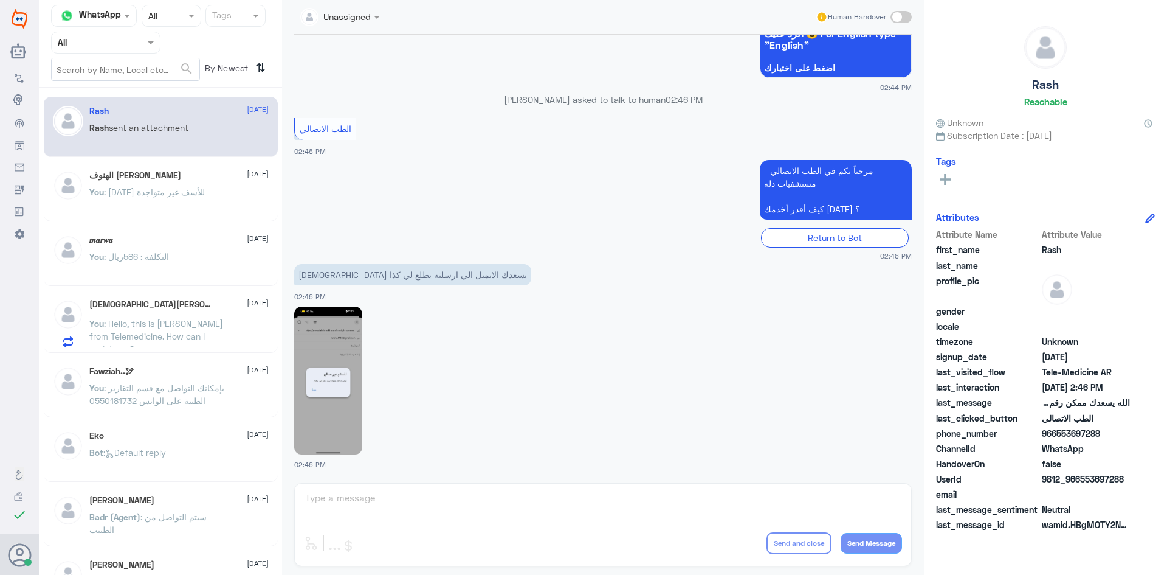
click at [337, 350] on img at bounding box center [328, 380] width 68 height 148
click at [471, 496] on div "Unassigned Human Handover 2 Sep 2025 تم إنهاء المحادثة مع وكيلنا تشرفنا بخدمتكم…" at bounding box center [603, 289] width 642 height 578
click at [905, 18] on span at bounding box center [901, 17] width 21 height 12
click at [0, 0] on input "checkbox" at bounding box center [0, 0] width 0 height 0
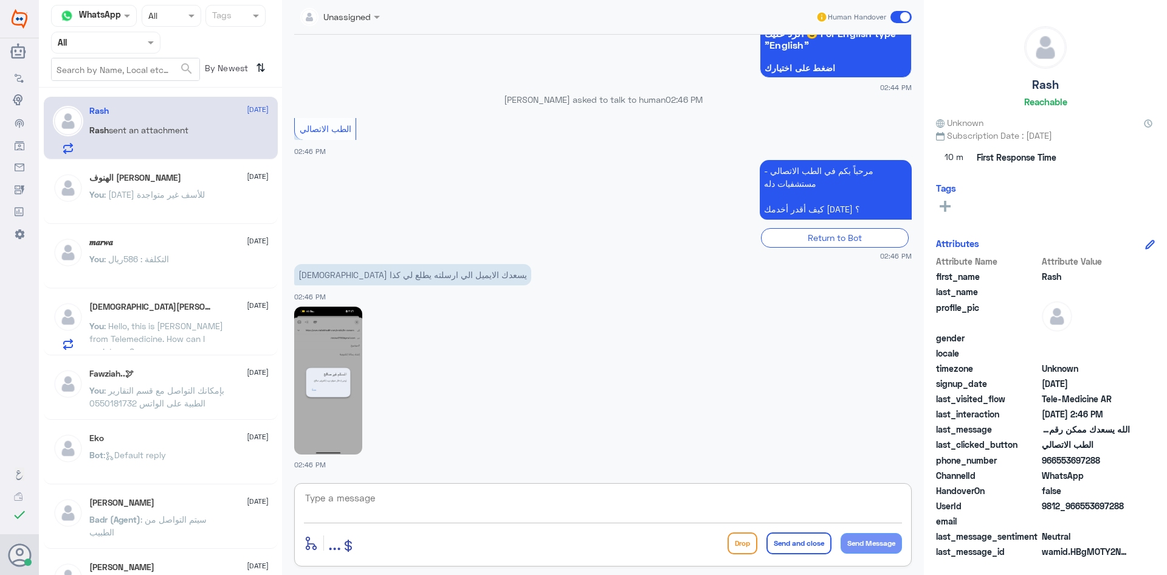
click at [499, 505] on textarea at bounding box center [603, 504] width 598 height 30
type textarea "هذا رابط توظيف دله"
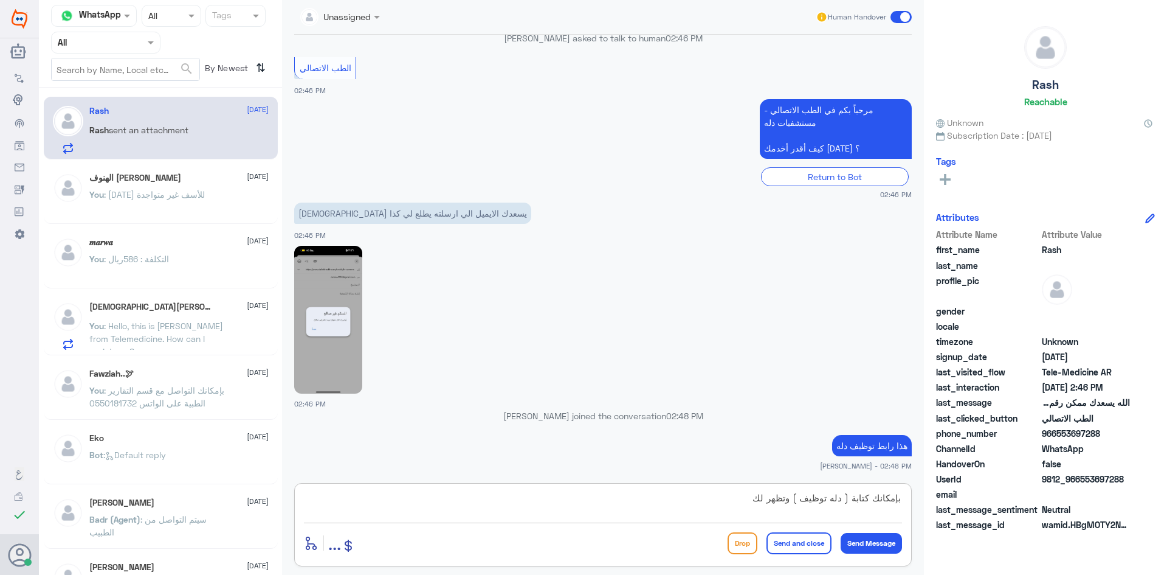
type textarea "بإمكانك كتابة ( دله توظيف ) وتظهر لك"
click at [794, 543] on button "Send and close" at bounding box center [799, 543] width 65 height 22
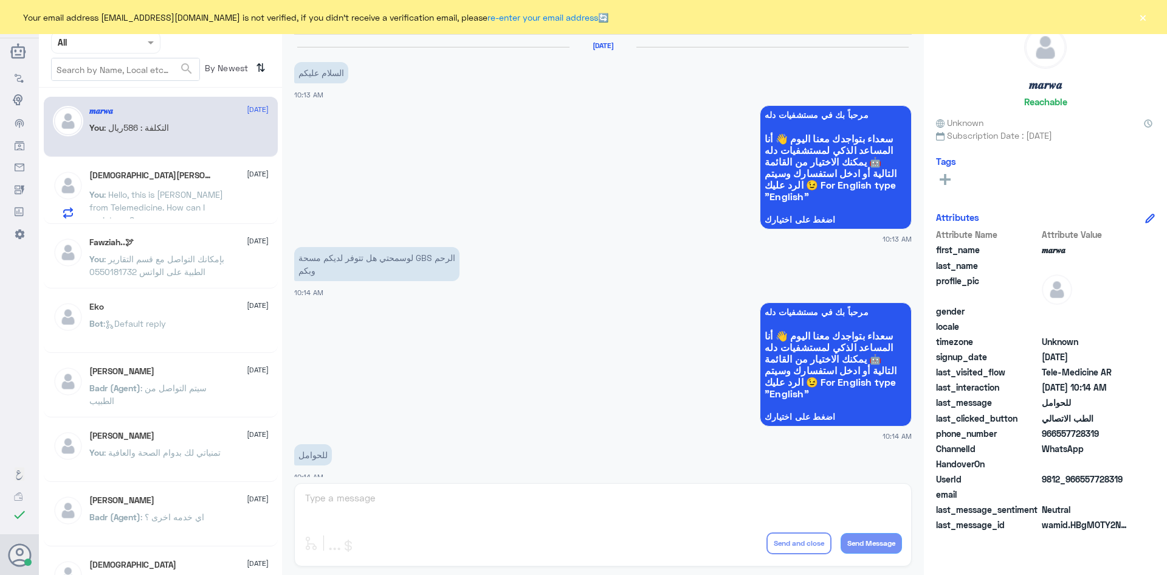
scroll to position [615, 0]
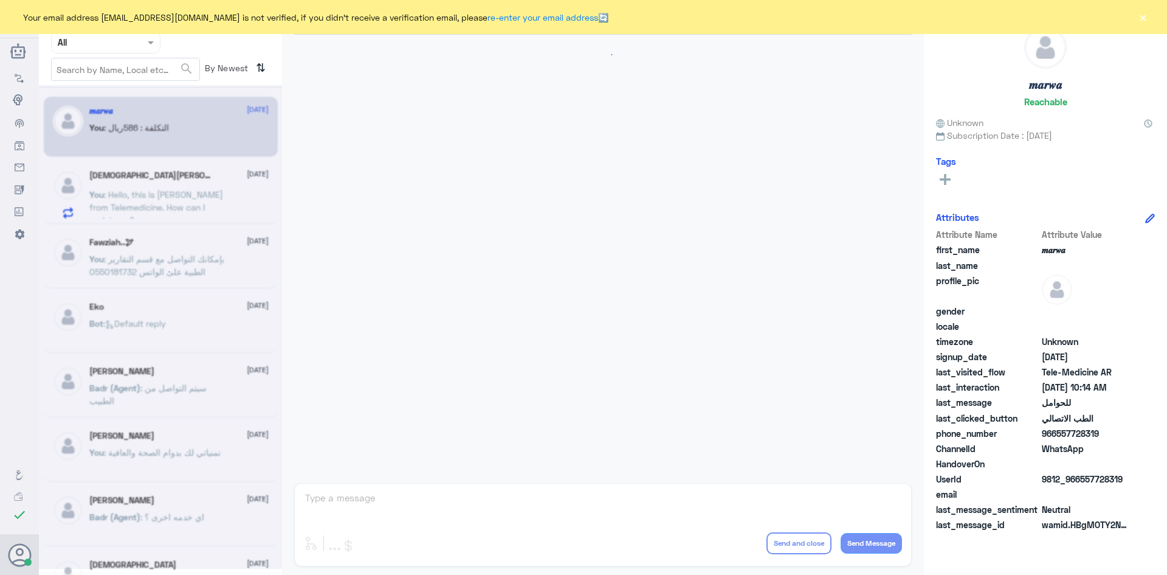
scroll to position [615, 0]
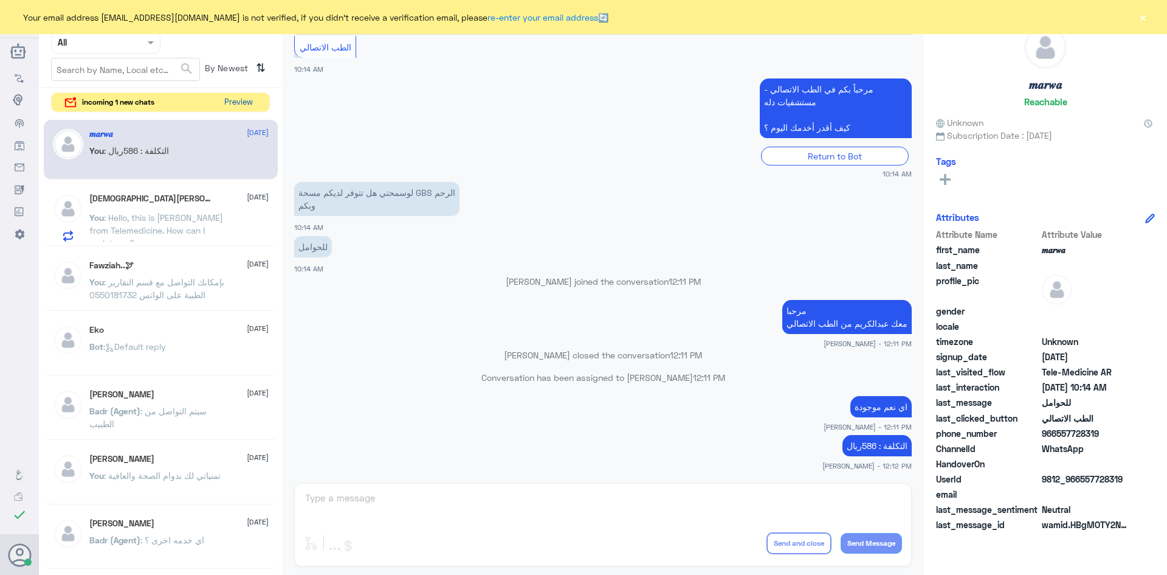
click at [252, 98] on button "Preview" at bounding box center [239, 102] width 38 height 19
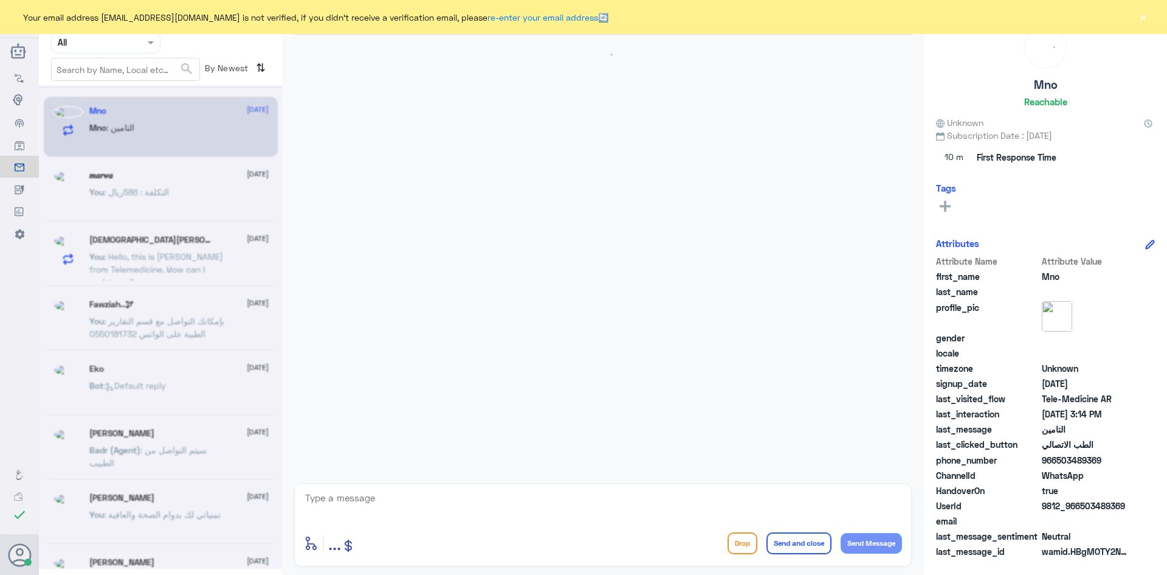
scroll to position [480, 0]
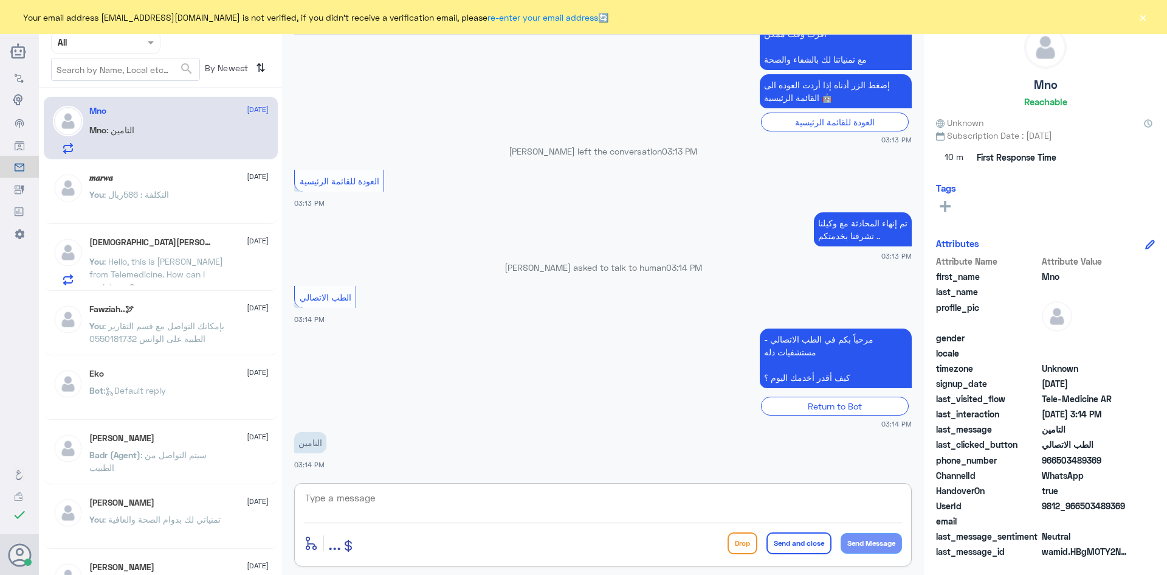
click at [430, 510] on textarea at bounding box center [603, 504] width 598 height 30
paste textarea "مرحبا معك [PERSON_NAME] من الطب الاتصالي"
type textarea "مرحبا معك [PERSON_NAME] من الطب الاتصالي"
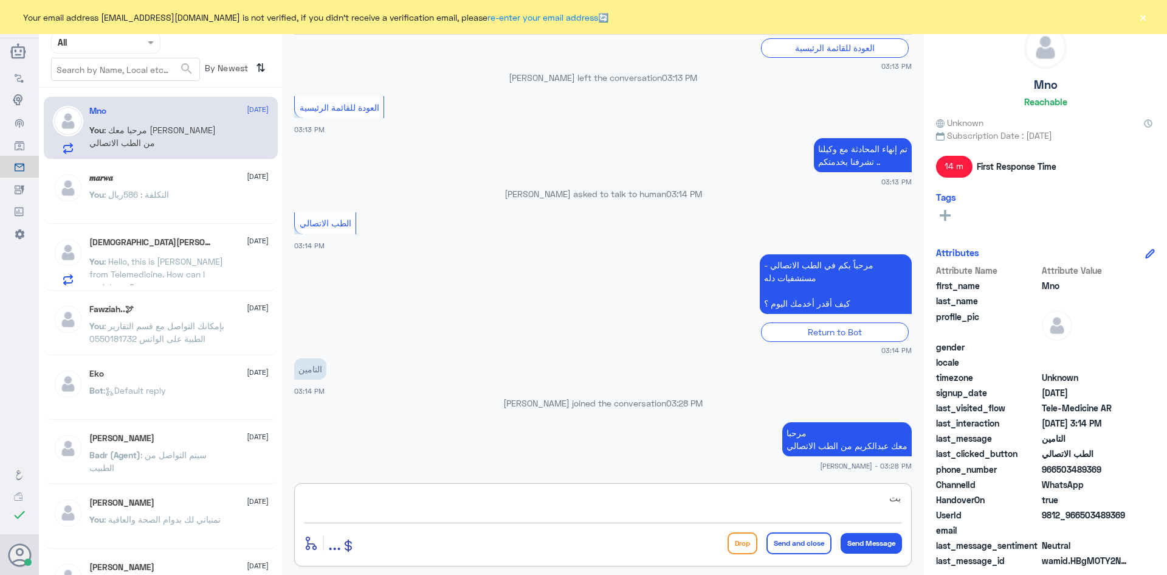
type textarea "ب"
type textarea "ت"
type textarea "كيف اقدر اساعدك ؟"
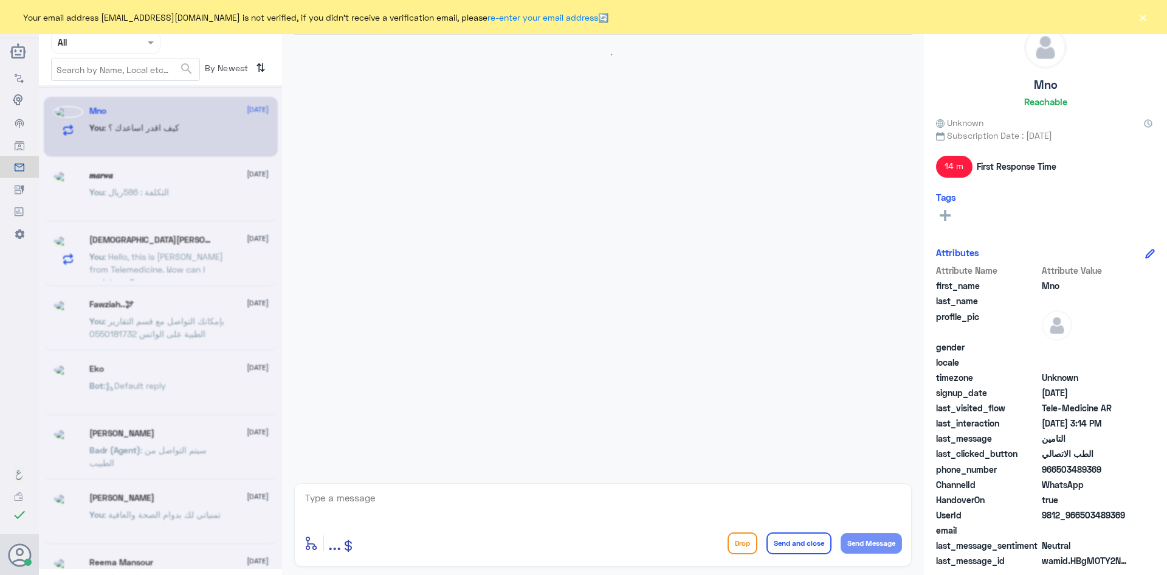
scroll to position [592, 0]
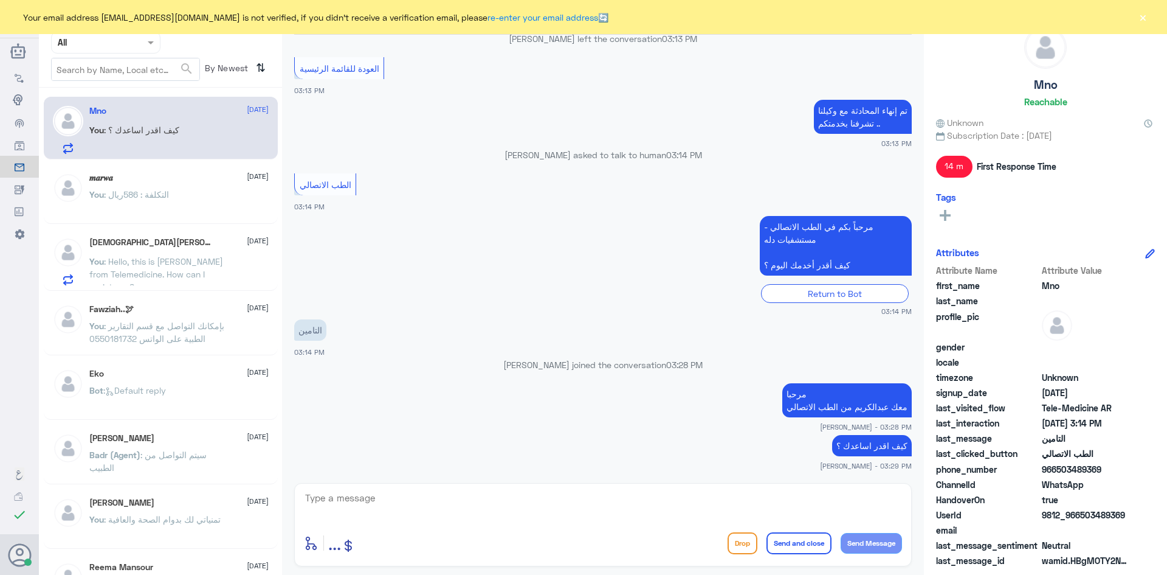
click at [1146, 16] on button "×" at bounding box center [1143, 17] width 12 height 12
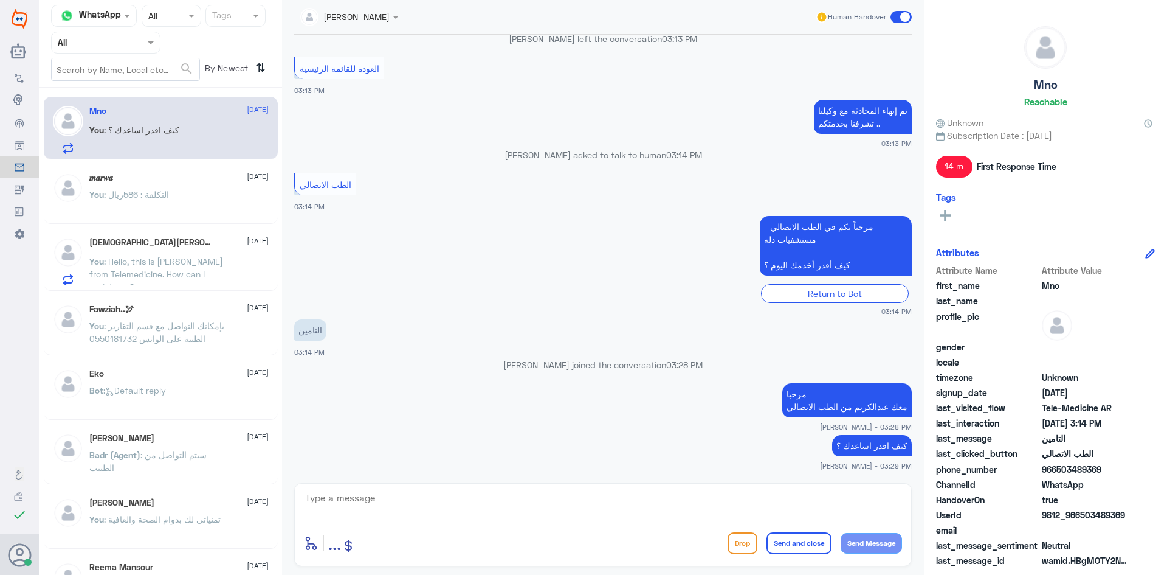
drag, startPoint x: 1125, startPoint y: 513, endPoint x: 1082, endPoint y: 519, distance: 43.7
click at [1082, 519] on span "9812_966503489369" at bounding box center [1086, 514] width 88 height 13
copy span "503489369"
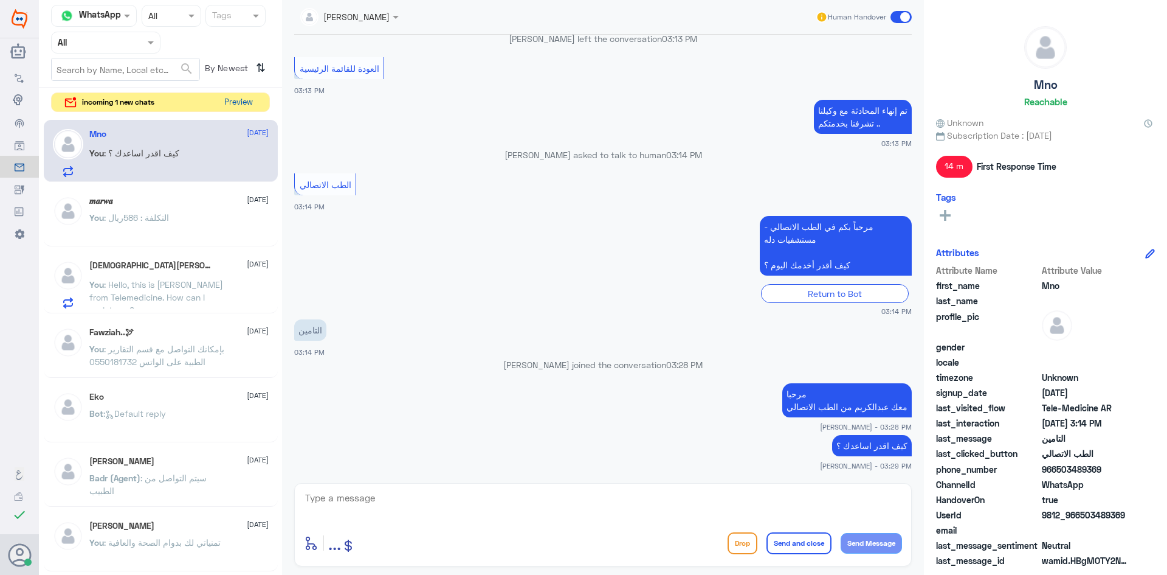
click at [247, 100] on button "Preview" at bounding box center [239, 102] width 38 height 19
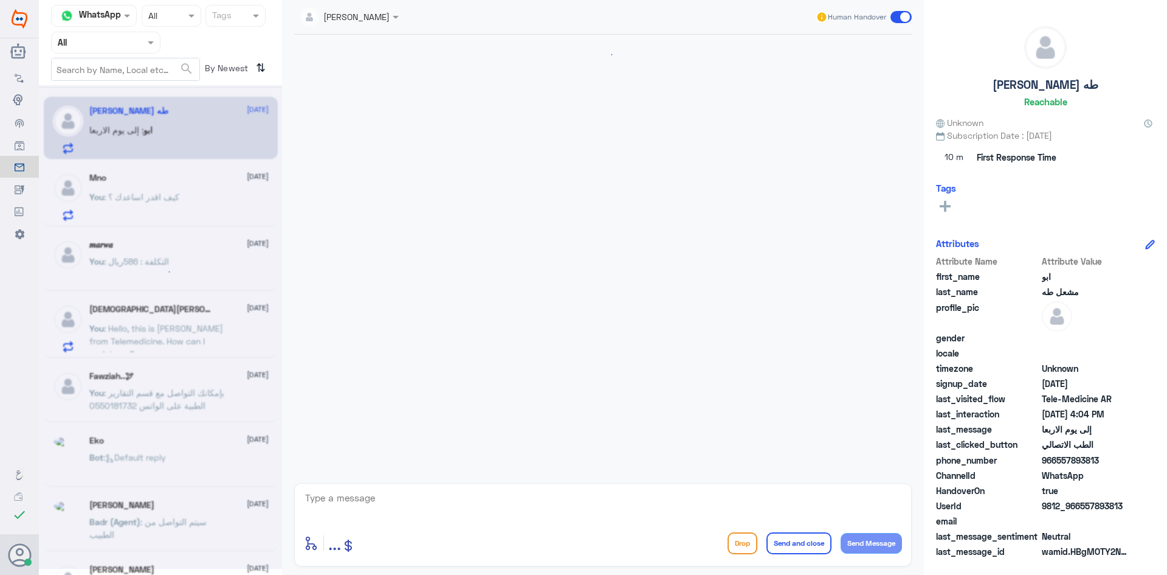
scroll to position [723, 0]
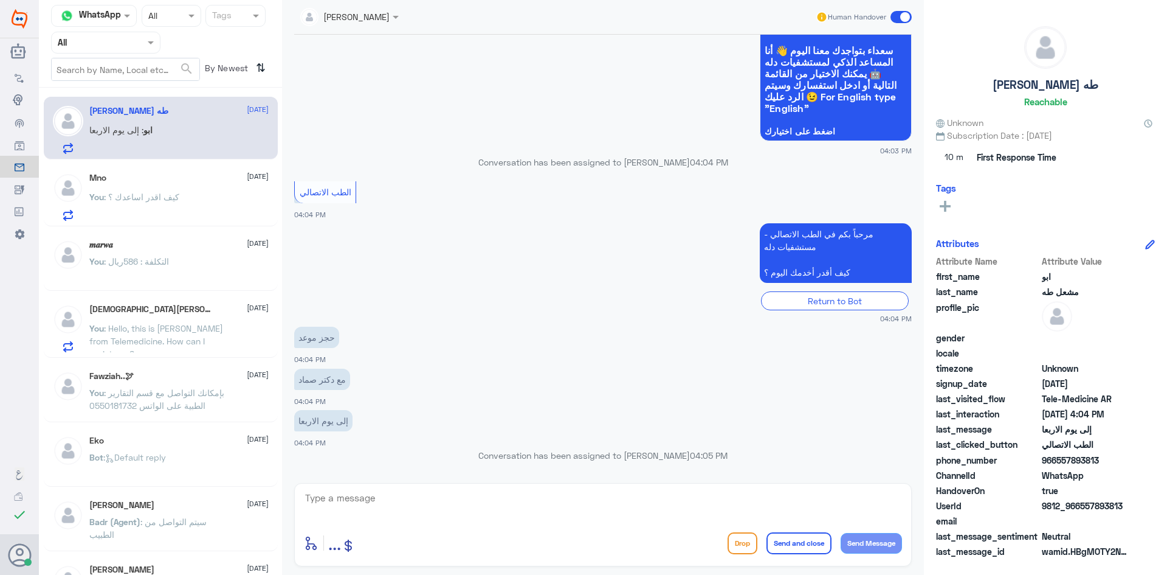
click at [547, 499] on textarea at bounding box center [603, 504] width 598 height 30
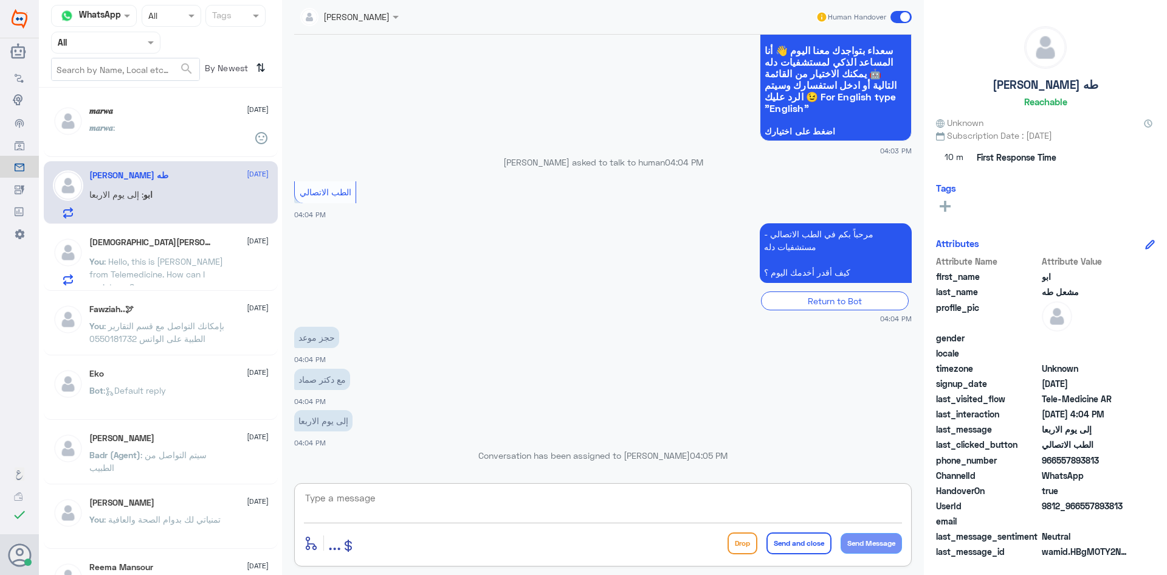
click at [434, 496] on textarea at bounding box center [603, 504] width 598 height 30
paste textarea "مرحبا معك عبدالكريم من الطب الاتصالي"
type textarea "مرحبا معك عبدالكريم من الطب الاتصالي"
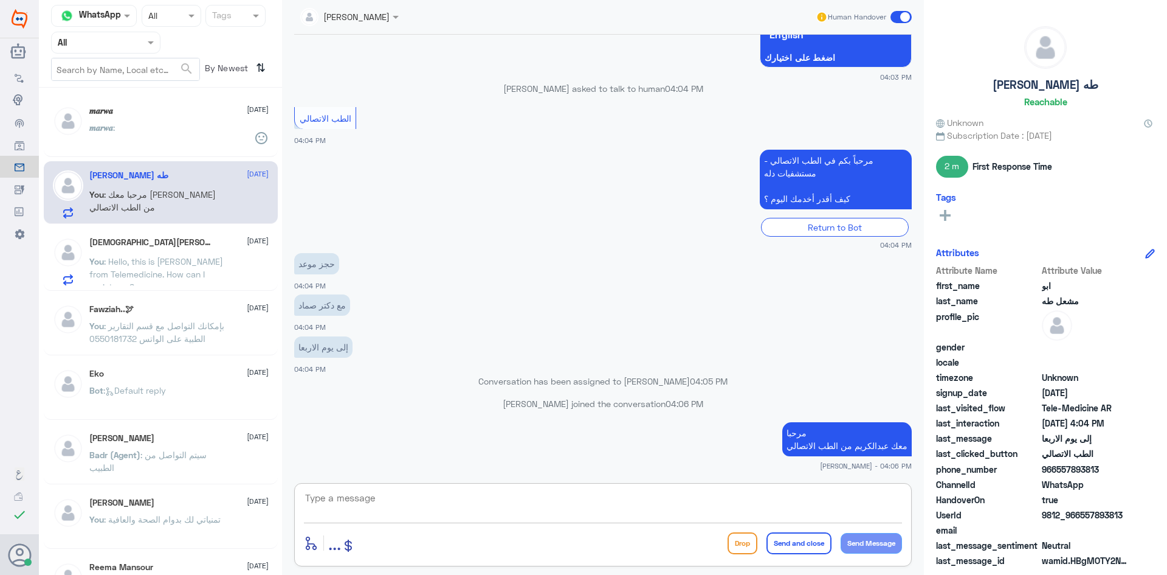
paste textarea "بإمكانك حجز موعد عن طريق التطبيق أو بالاتصال على الرقم الموحد 920012222"
type textarea "بإمكانك حجز موعد عن طريق التطبيق أو بالاتصال على الرقم الموحد 920012222"
click at [796, 541] on button "Send and close" at bounding box center [799, 543] width 65 height 22
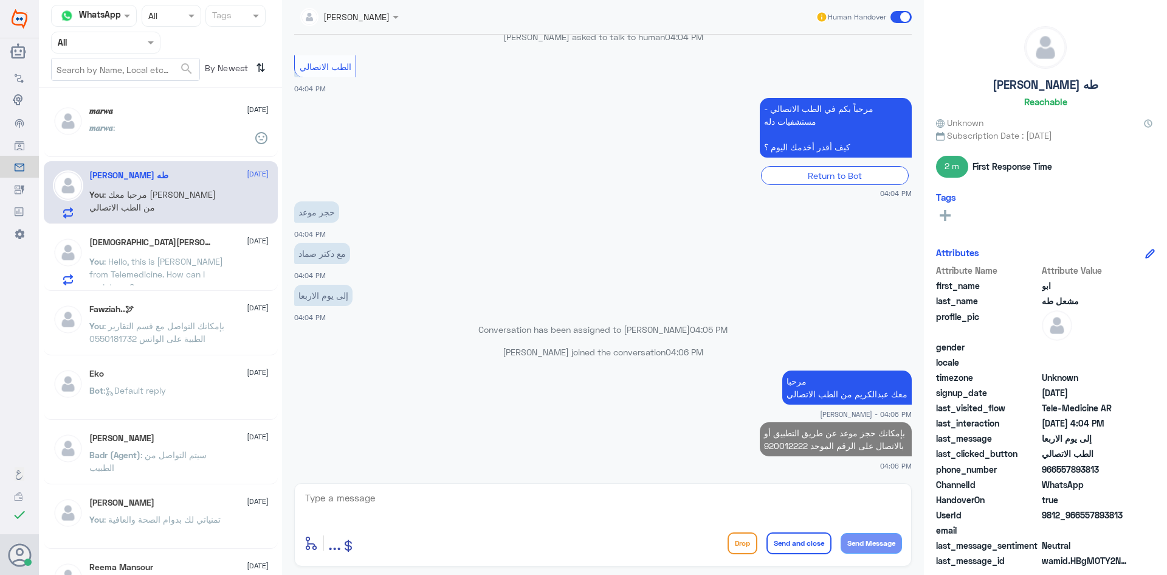
scroll to position [823, 0]
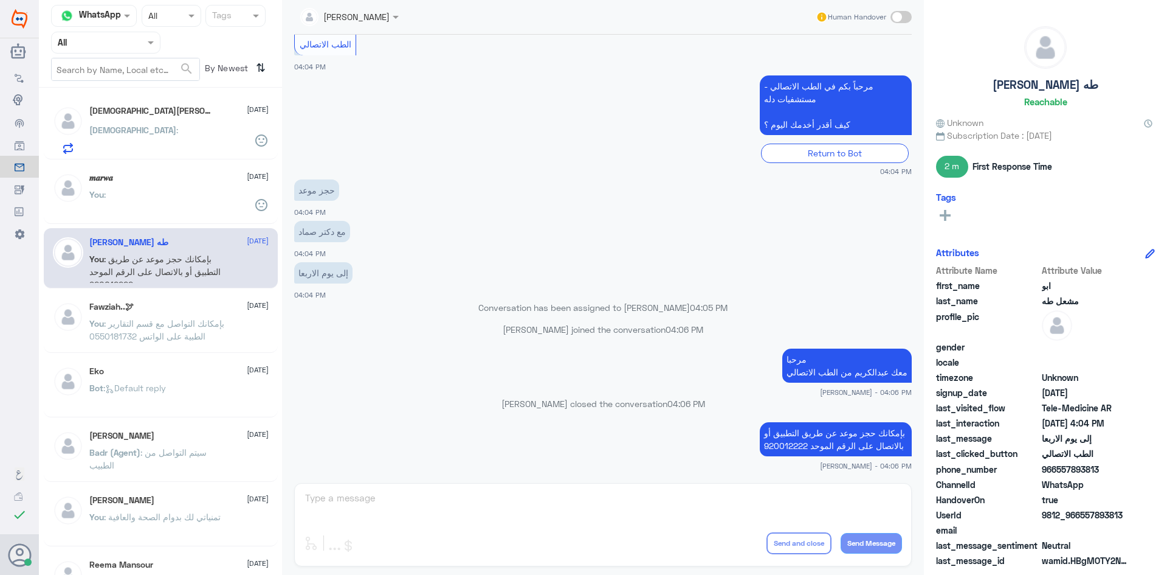
click at [169, 203] on div "You :" at bounding box center [178, 204] width 179 height 27
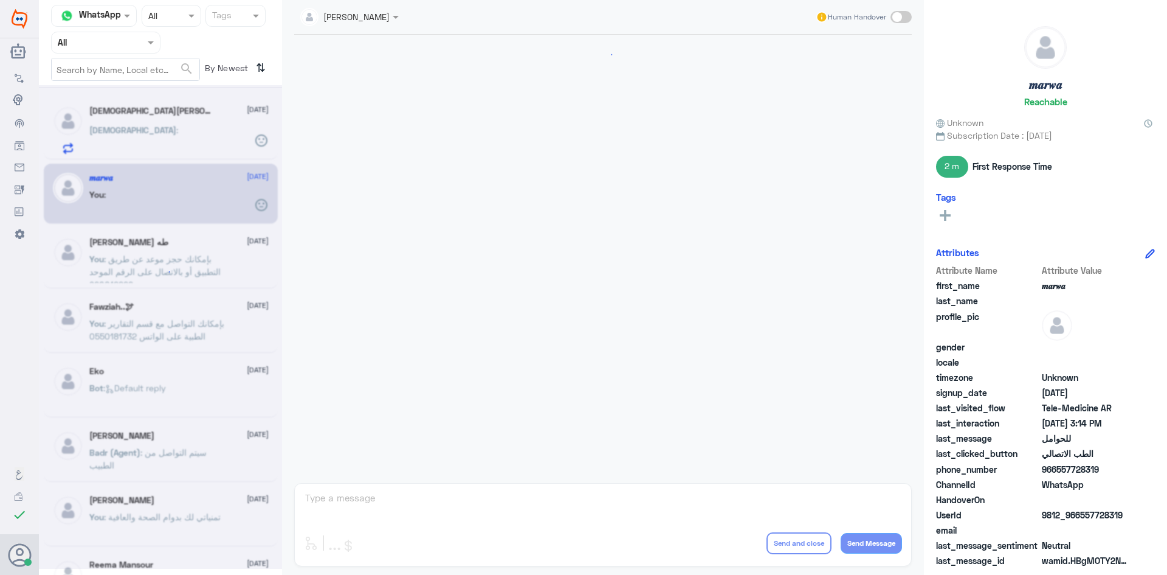
scroll to position [615, 0]
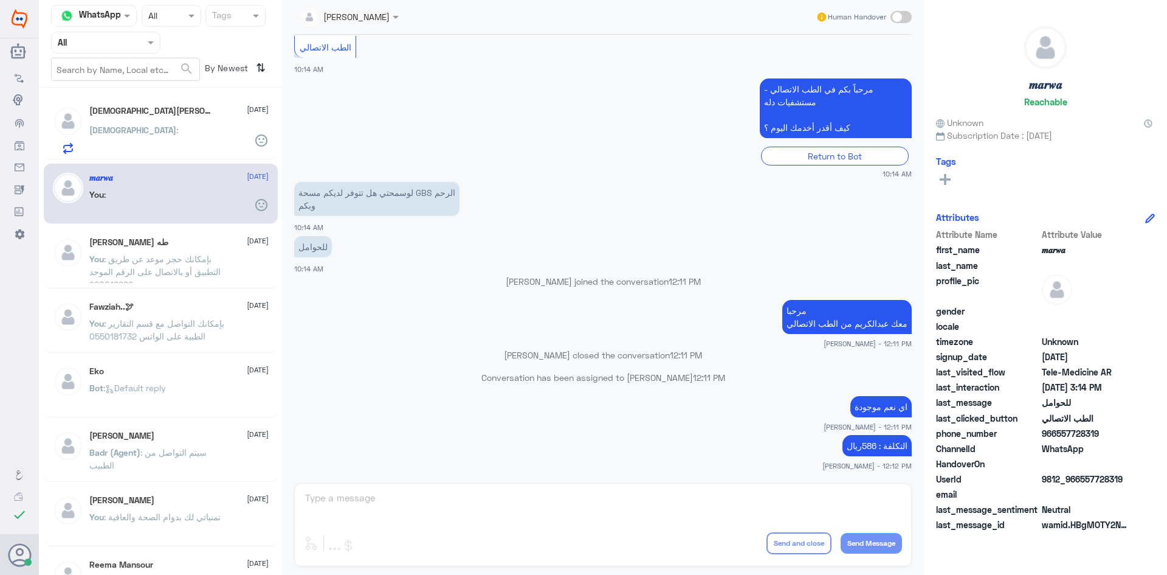
click at [204, 127] on div "Muhammad :" at bounding box center [178, 139] width 179 height 27
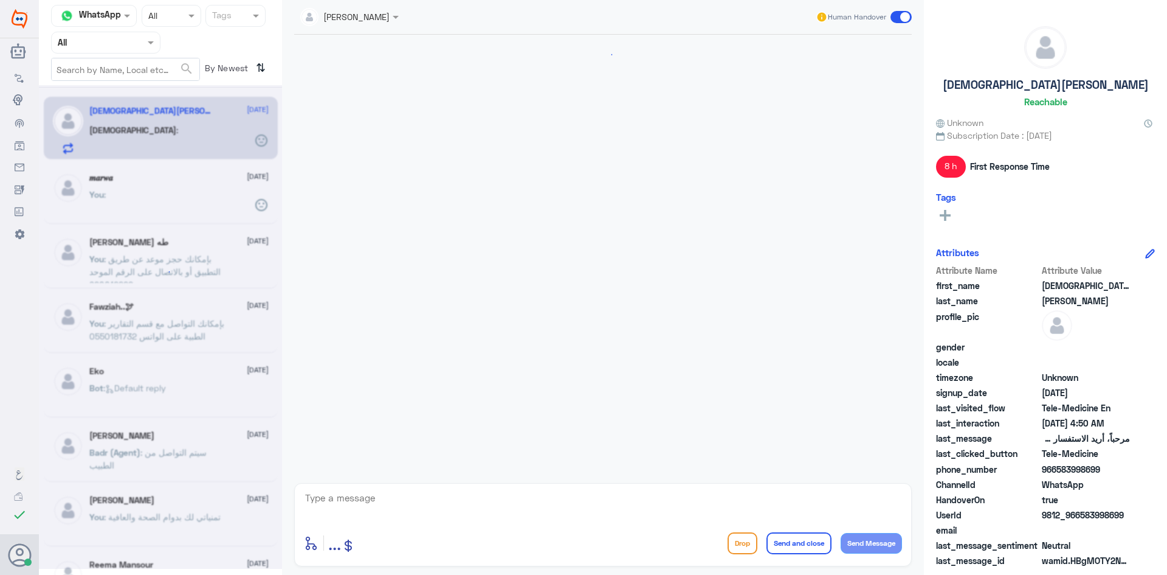
scroll to position [909, 0]
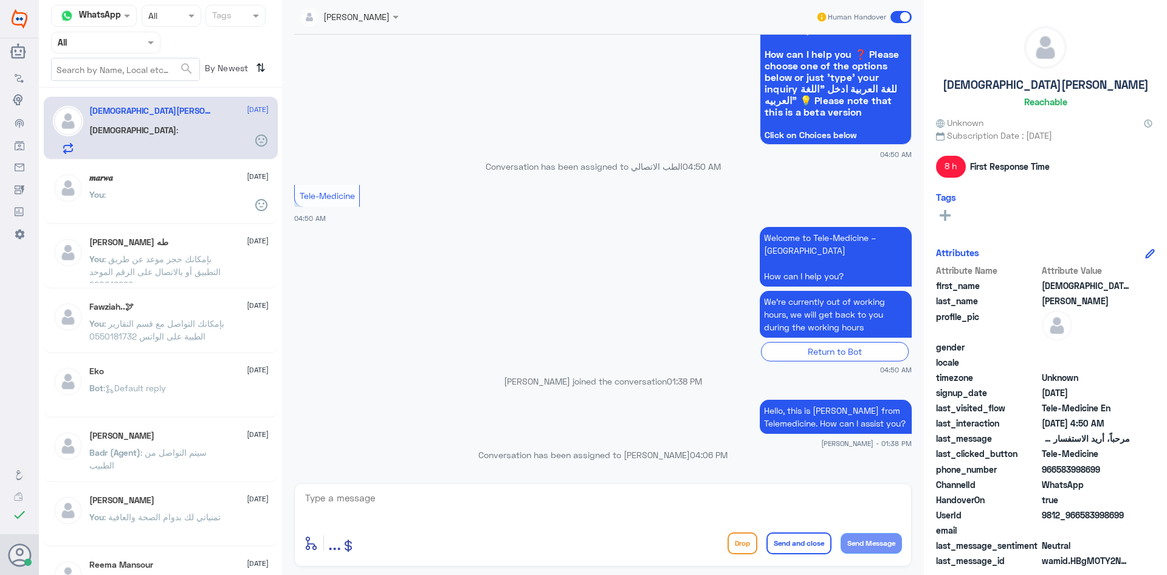
click at [893, 17] on span at bounding box center [901, 17] width 21 height 12
click at [0, 0] on input "checkbox" at bounding box center [0, 0] width 0 height 0
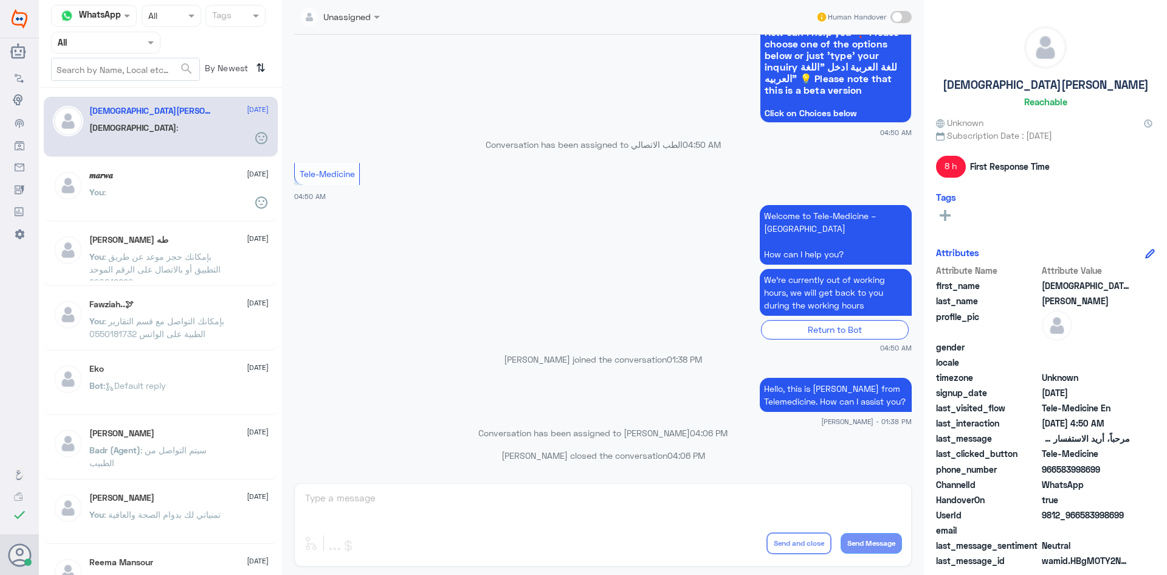
click at [254, 145] on icon at bounding box center [261, 138] width 15 height 15
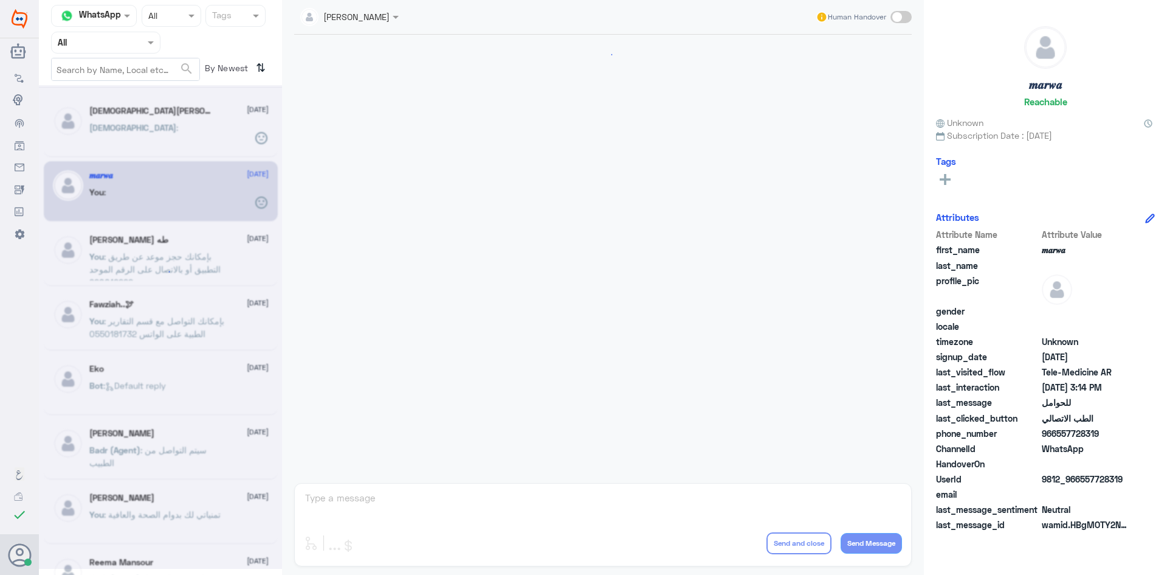
scroll to position [615, 0]
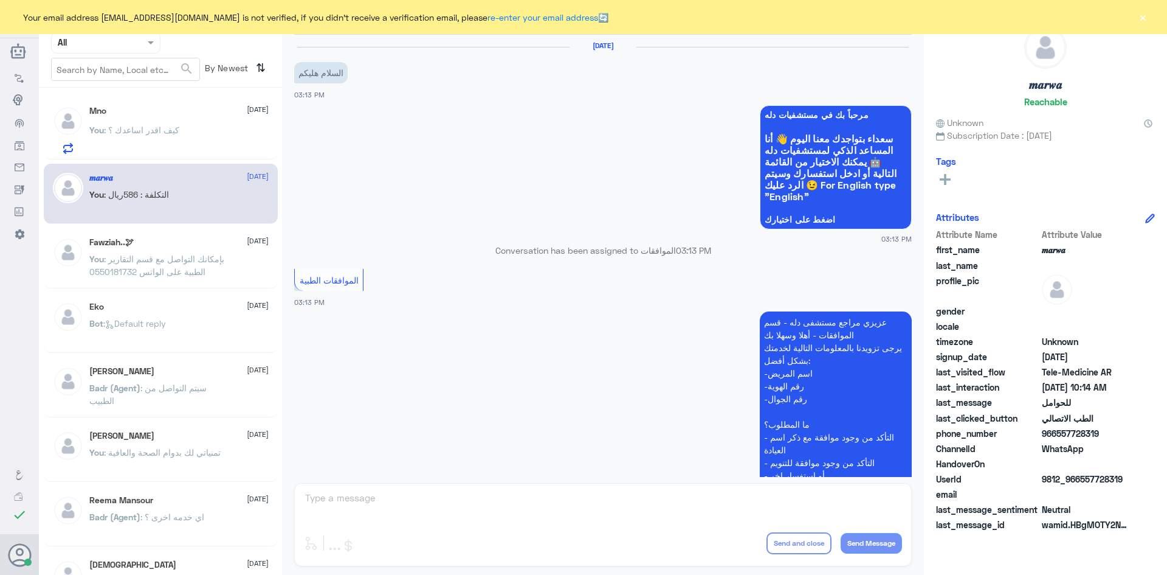
scroll to position [615, 0]
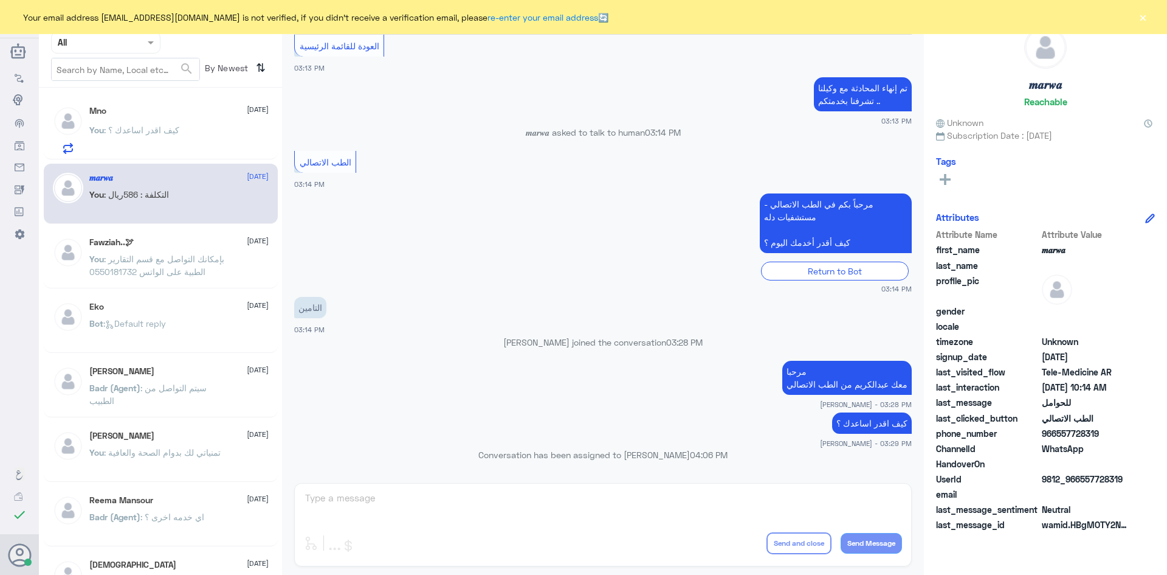
click at [187, 140] on div "You : كيف اقدر اساعدك ؟" at bounding box center [178, 139] width 179 height 27
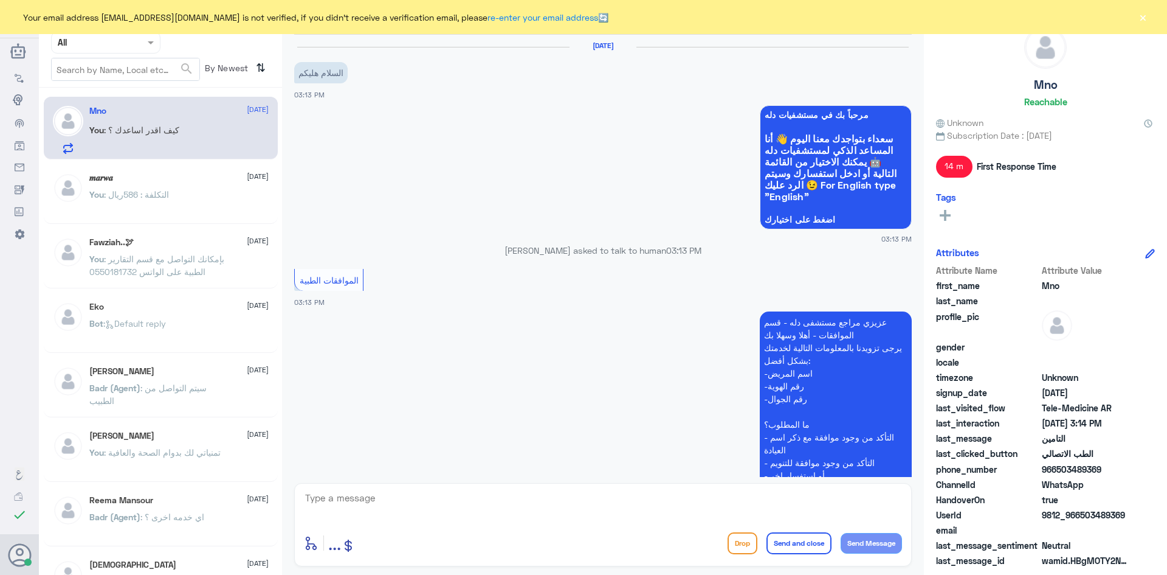
scroll to position [615, 0]
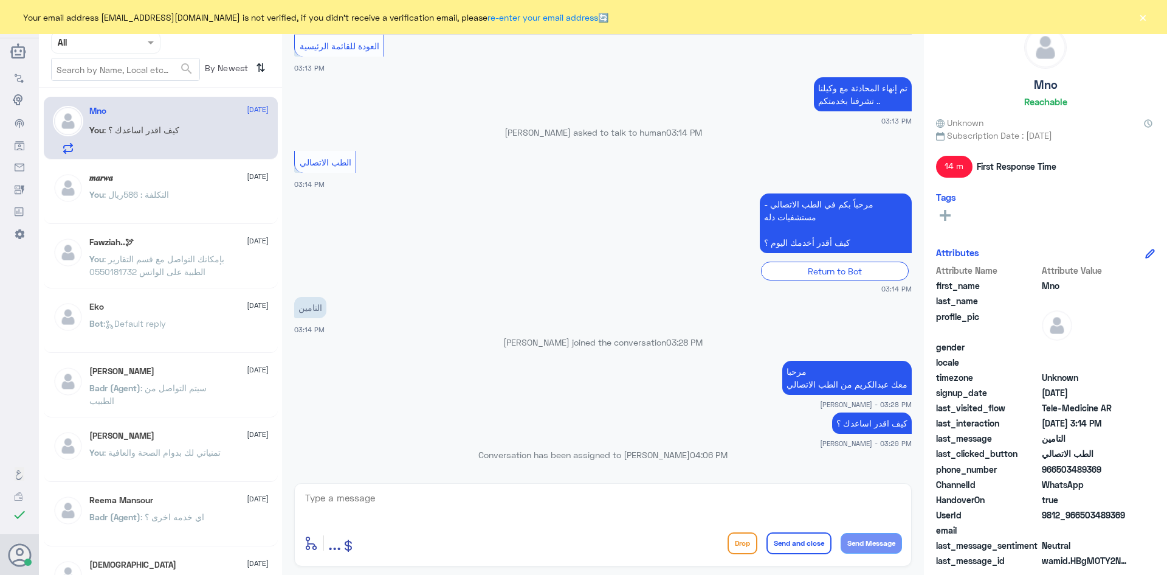
click at [1144, 15] on button "×" at bounding box center [1143, 17] width 12 height 12
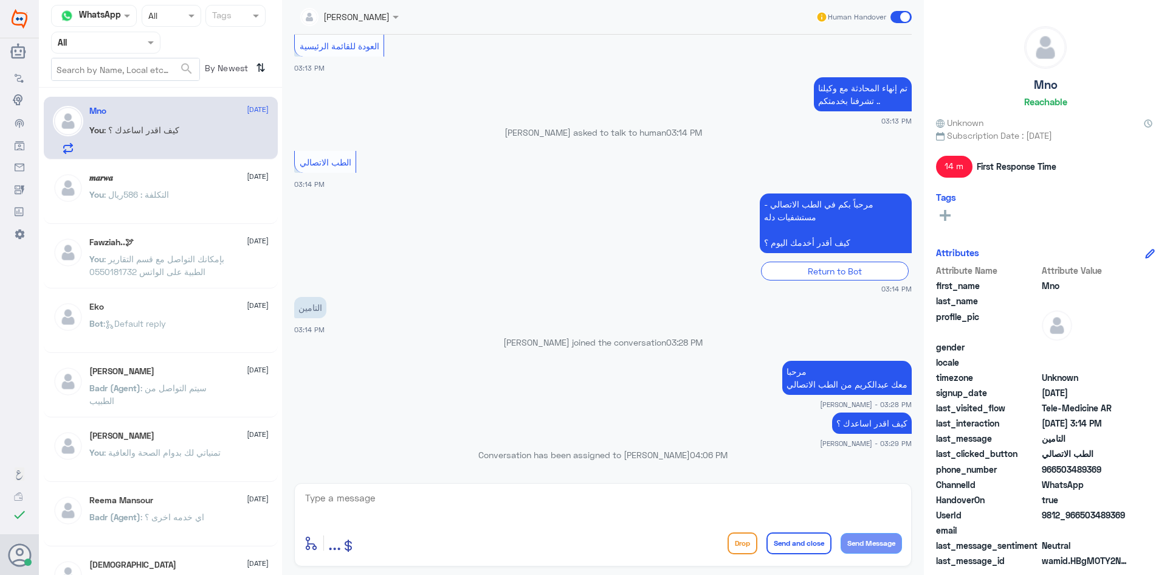
click at [898, 16] on span at bounding box center [901, 17] width 21 height 12
click at [0, 0] on input "checkbox" at bounding box center [0, 0] width 0 height 0
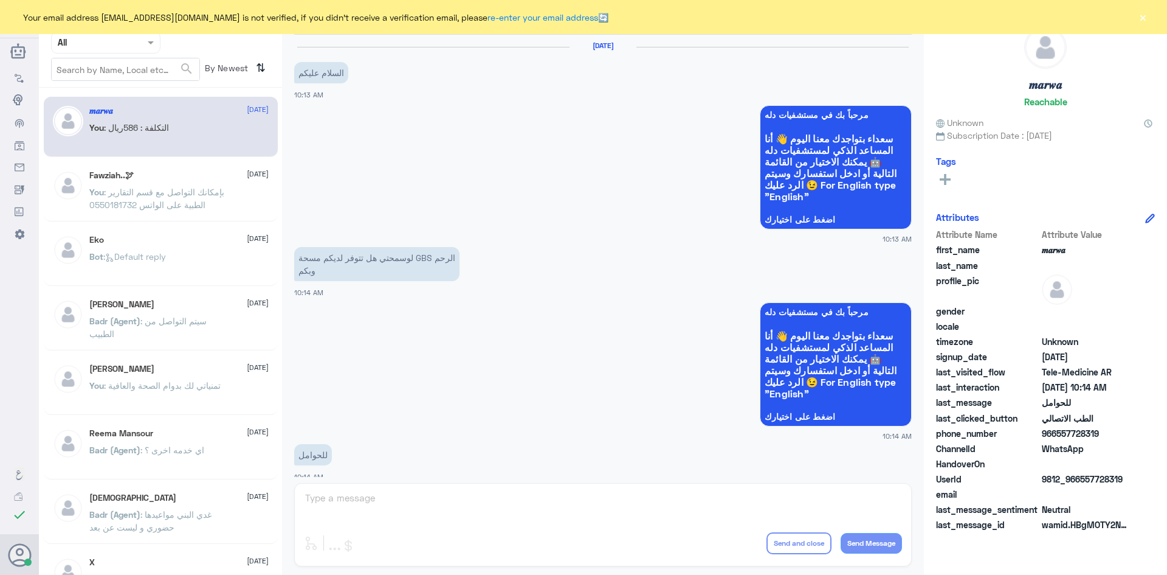
scroll to position [615, 0]
